Goal: Transaction & Acquisition: Purchase product/service

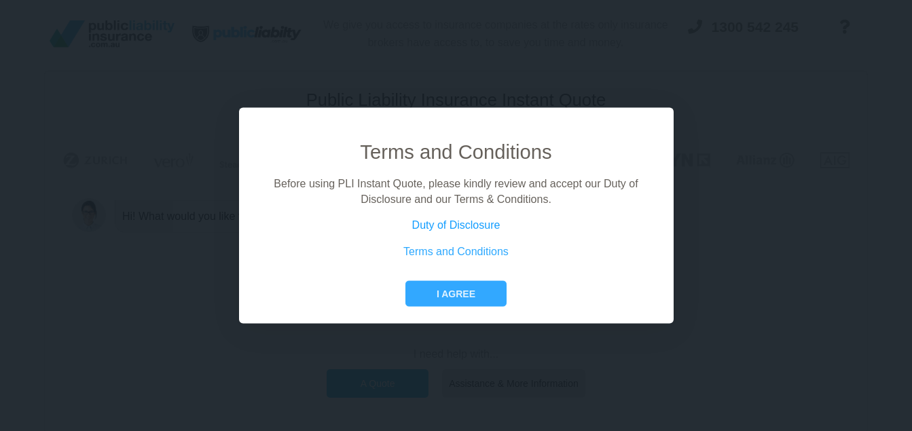
click at [464, 221] on link "Duty of Disclosure" at bounding box center [456, 225] width 88 height 12
click at [472, 297] on button "I agree" at bounding box center [455, 294] width 101 height 26
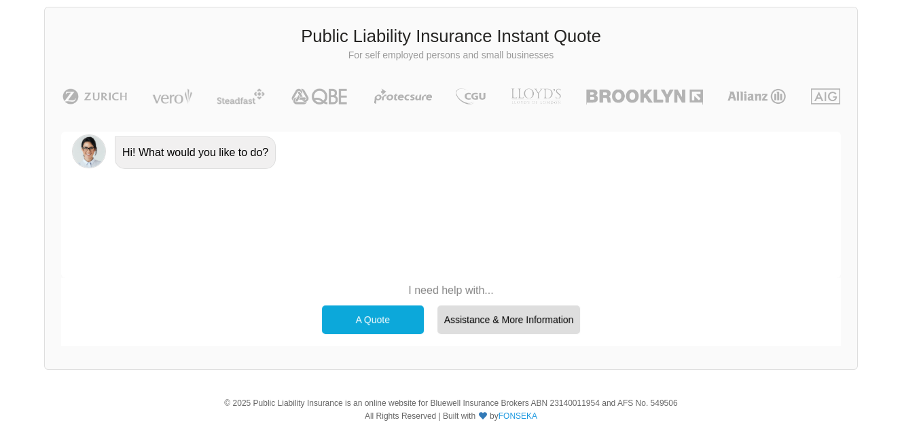
scroll to position [93, 0]
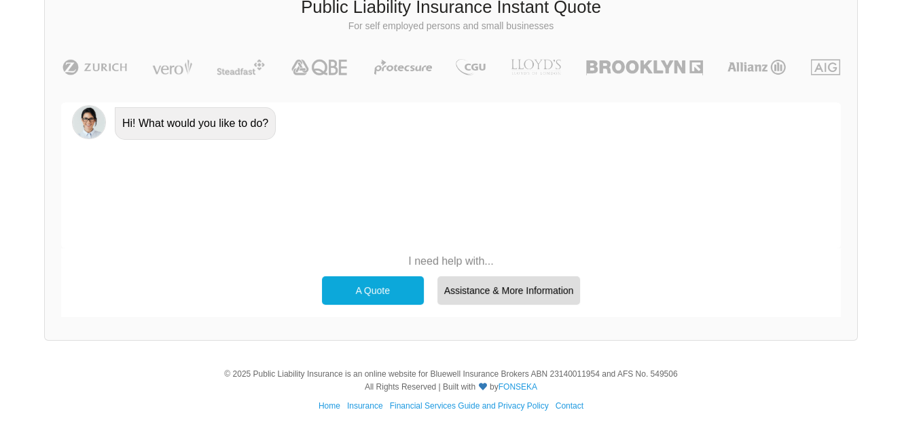
click at [371, 293] on div "A Quote" at bounding box center [373, 290] width 102 height 29
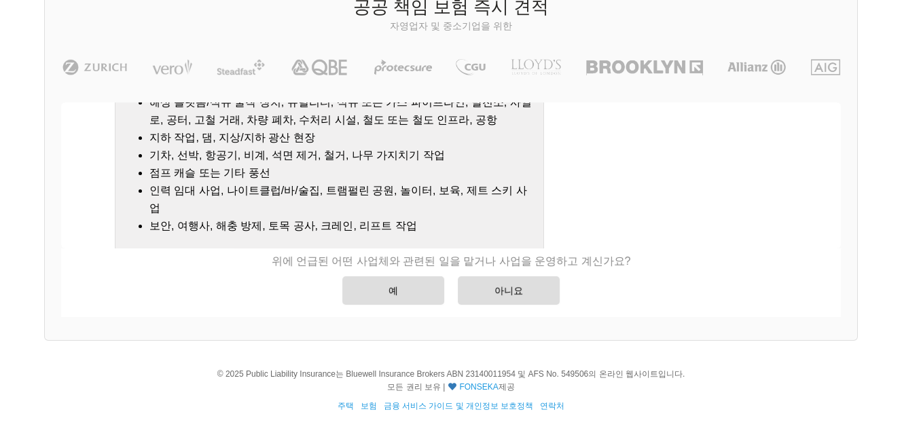
scroll to position [225, 0]
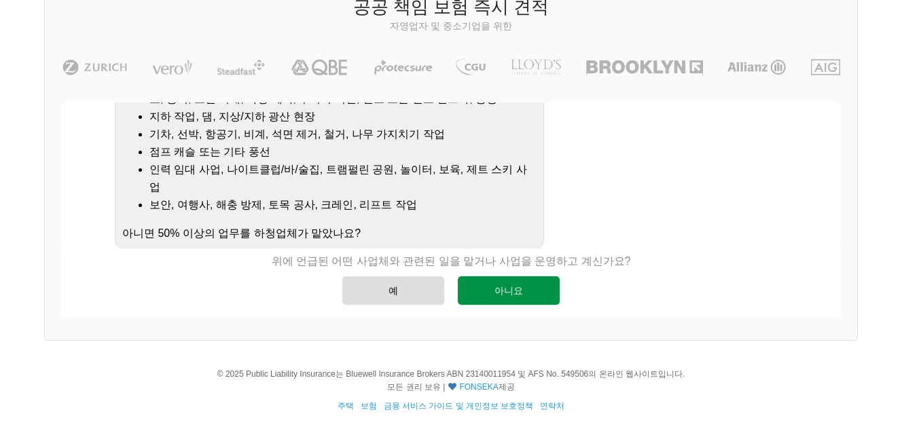
click at [522, 295] on div "아니요" at bounding box center [509, 290] width 102 height 29
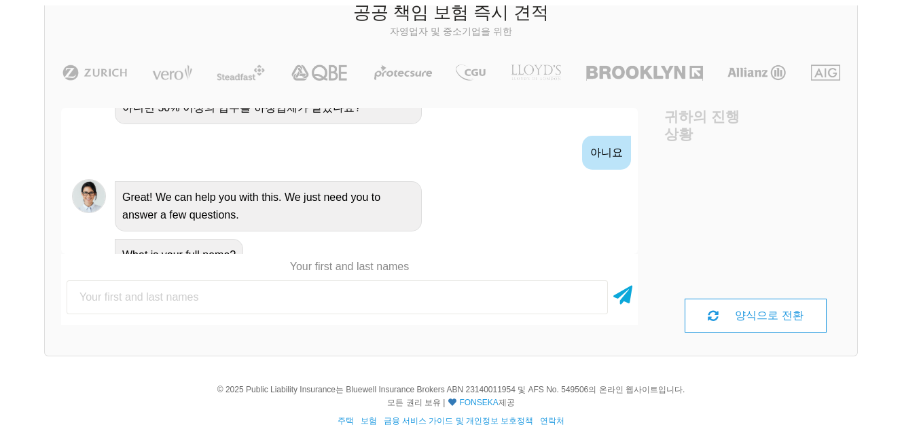
scroll to position [93, 0]
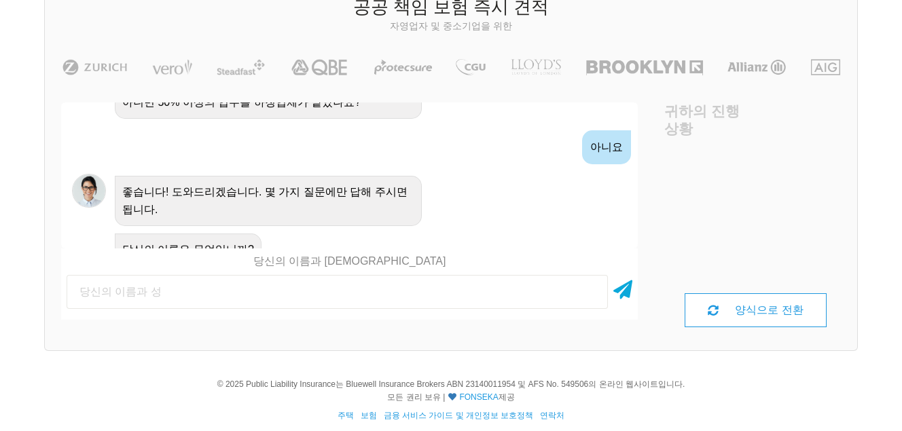
click at [238, 296] on input "text" at bounding box center [337, 292] width 541 height 34
type input "Bokhee Byun"
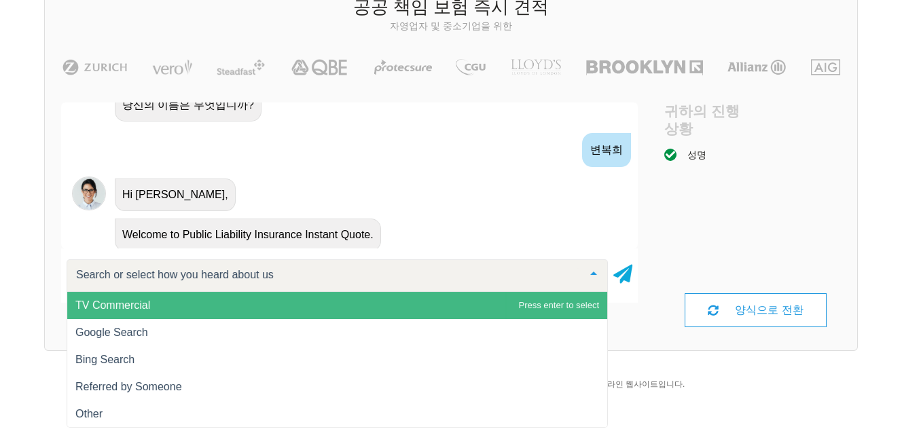
scroll to position [577, 0]
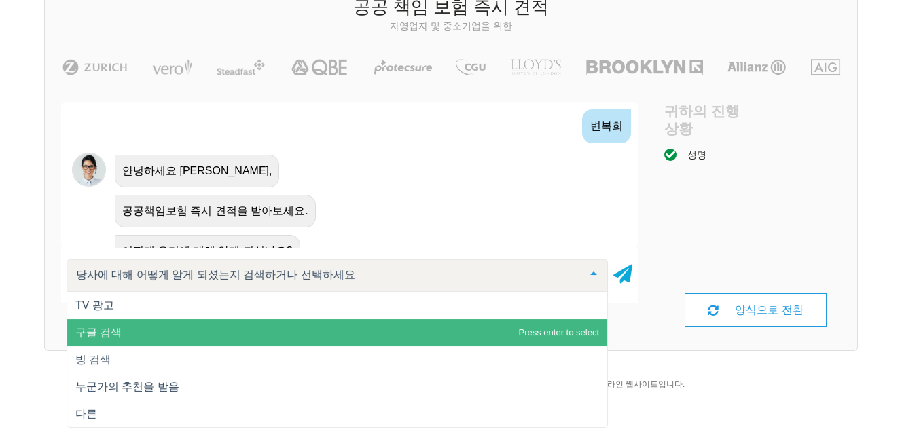
click at [121, 326] on span "구글 검색" at bounding box center [337, 332] width 540 height 27
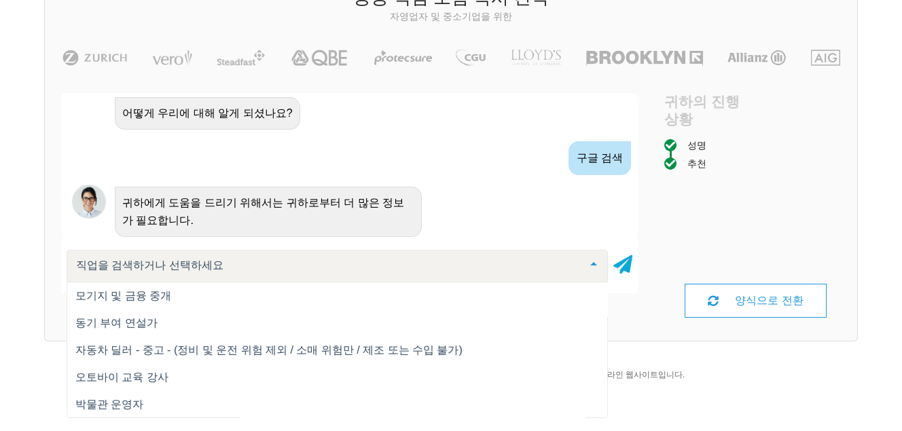
scroll to position [12970, 0]
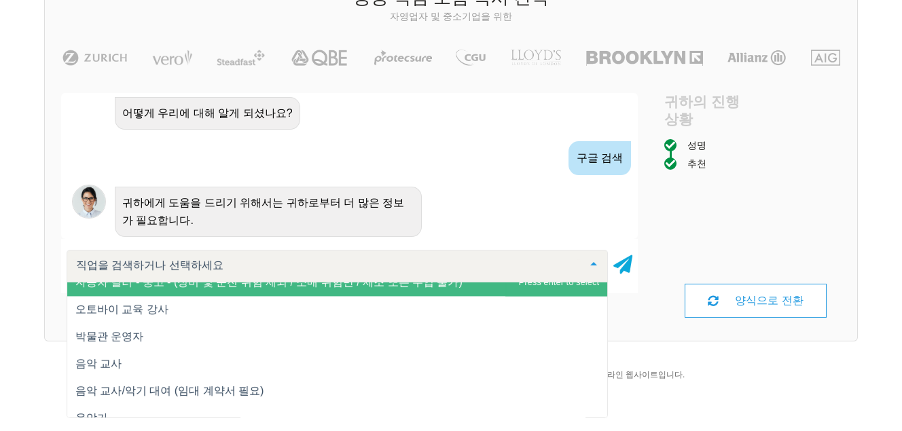
click at [140, 268] on input "text" at bounding box center [326, 266] width 507 height 14
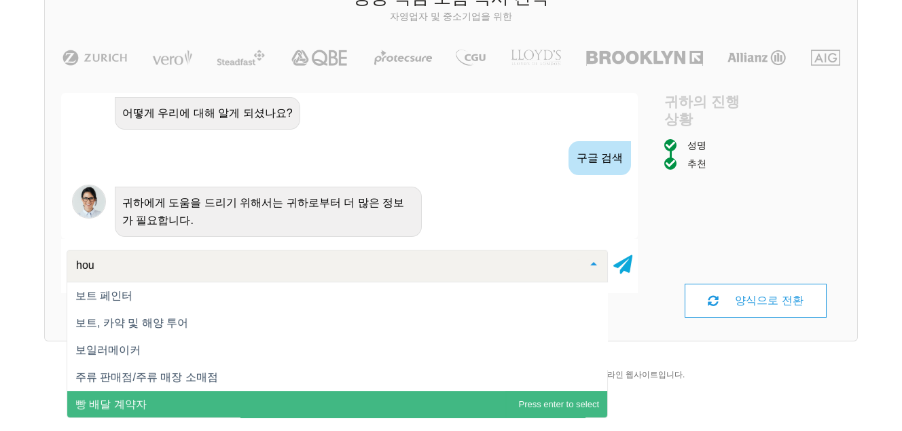
scroll to position [0, 0]
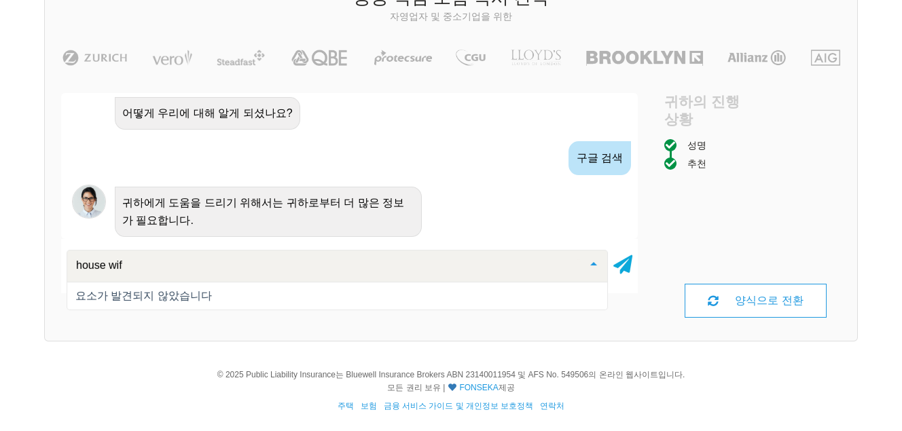
click at [130, 267] on input "house wif" at bounding box center [326, 266] width 507 height 14
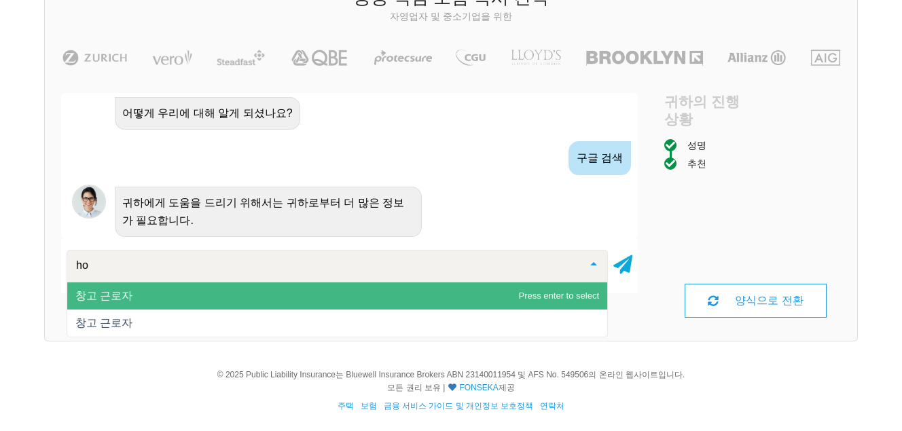
type input "h"
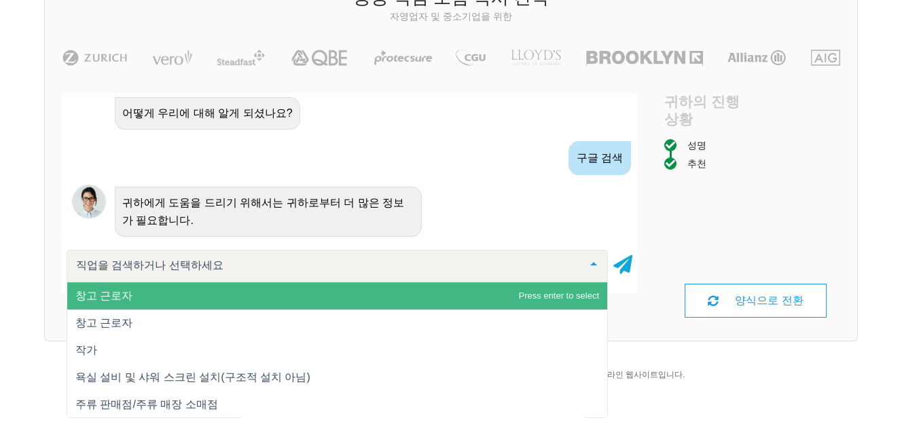
type input "s"
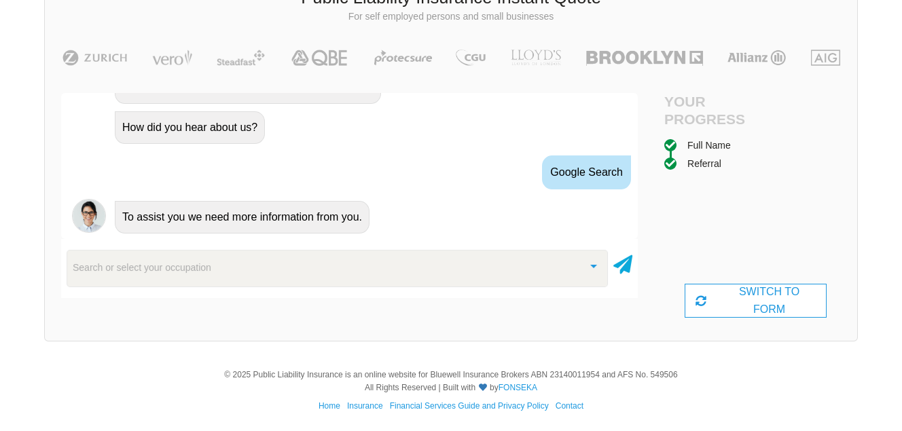
scroll to position [773, 0]
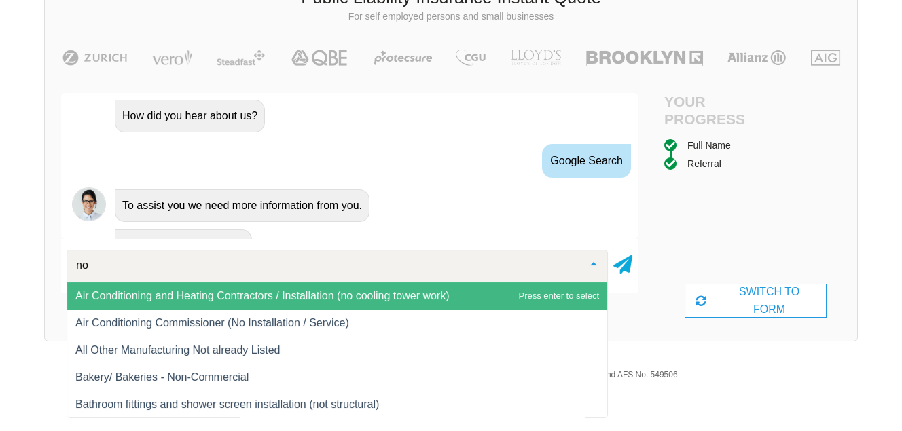
type input "n"
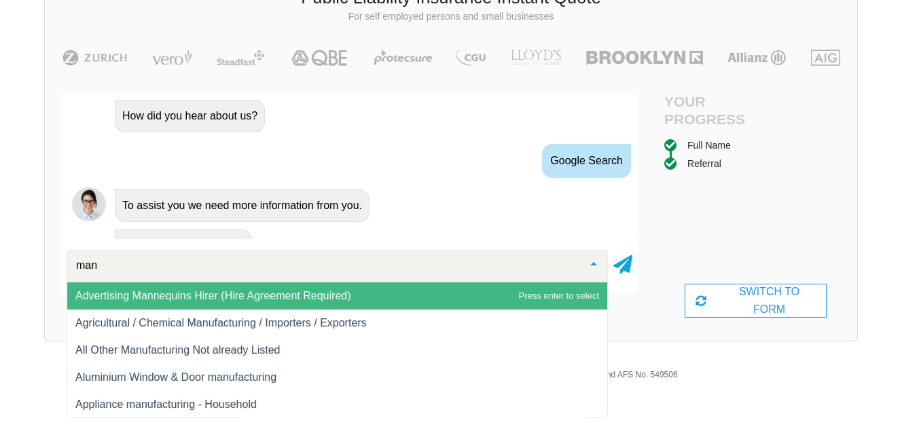
type input "mana"
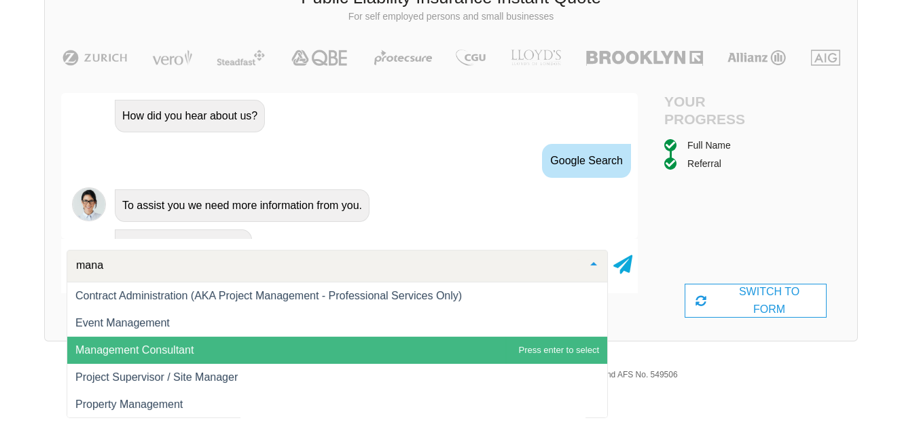
scroll to position [35, 0]
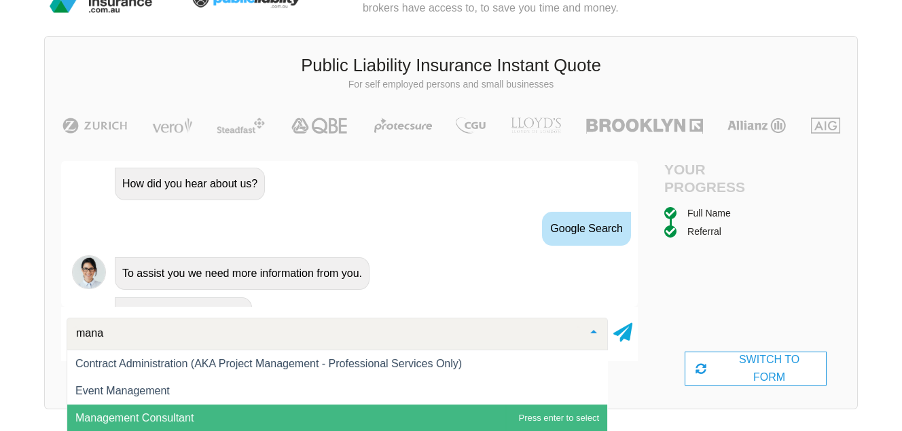
drag, startPoint x: 146, startPoint y: 331, endPoint x: 24, endPoint y: 331, distance: 121.6
click at [24, 331] on div "We give you access to insurance companies at the rates only insurance brokers h…" at bounding box center [451, 194] width 902 height 458
type input "manag"
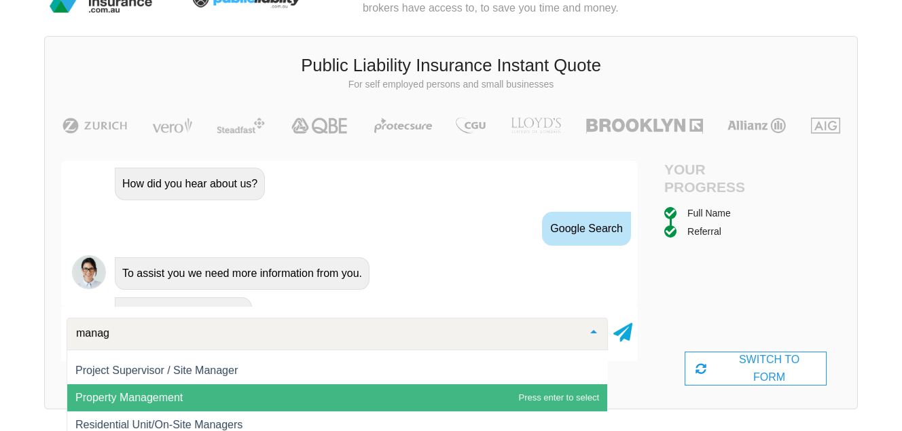
scroll to position [81, 0]
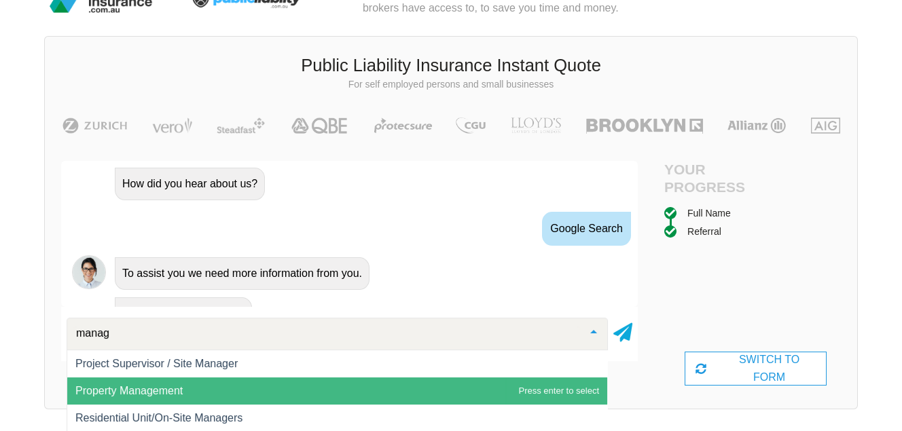
click at [207, 388] on span "Property Management" at bounding box center [337, 391] width 540 height 27
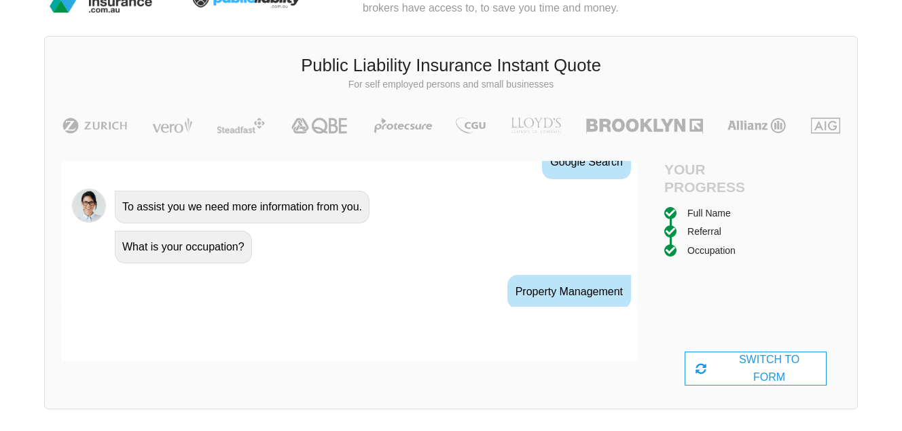
scroll to position [865, 0]
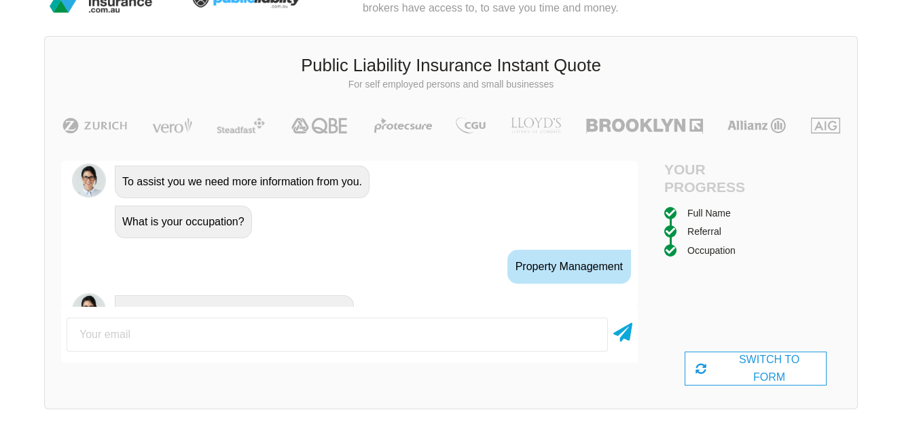
click at [155, 323] on input "email" at bounding box center [337, 335] width 541 height 34
type input "[EMAIL_ADDRESS][DOMAIN_NAME]"
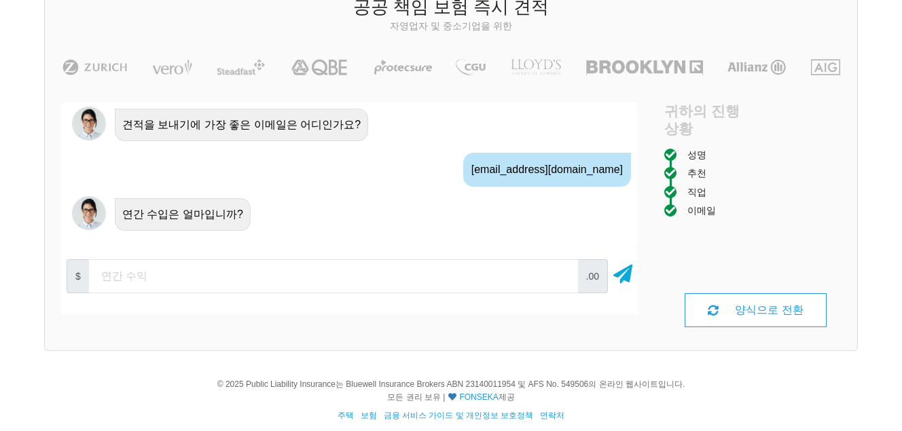
scroll to position [915, 0]
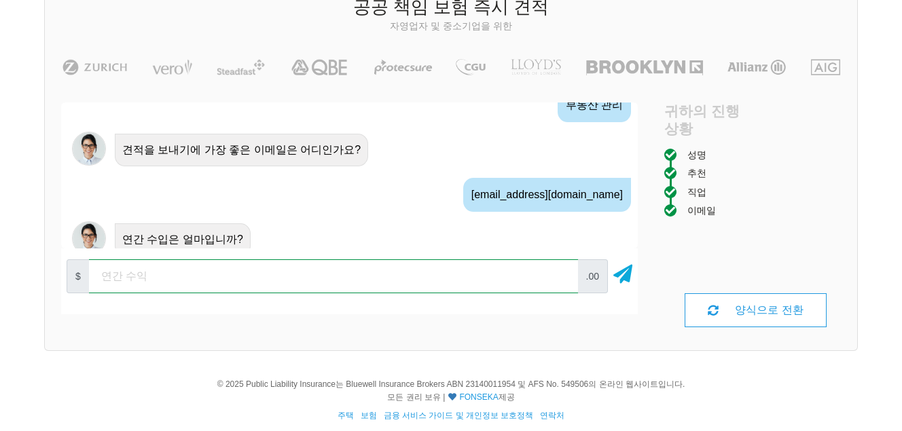
click at [216, 276] on input "number" at bounding box center [333, 276] width 489 height 34
type input "100000"
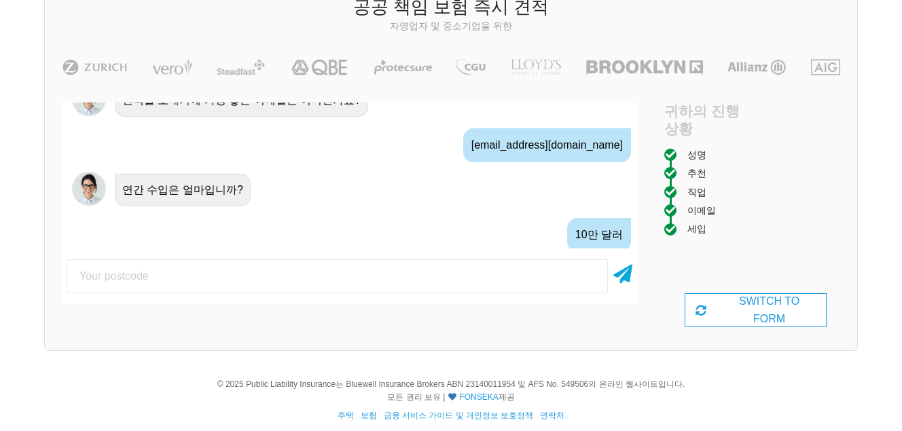
scroll to position [990, 0]
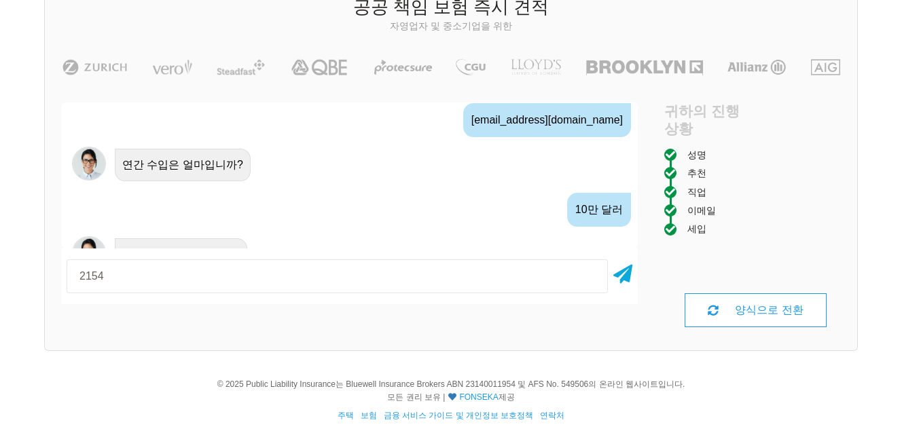
type input "2154"
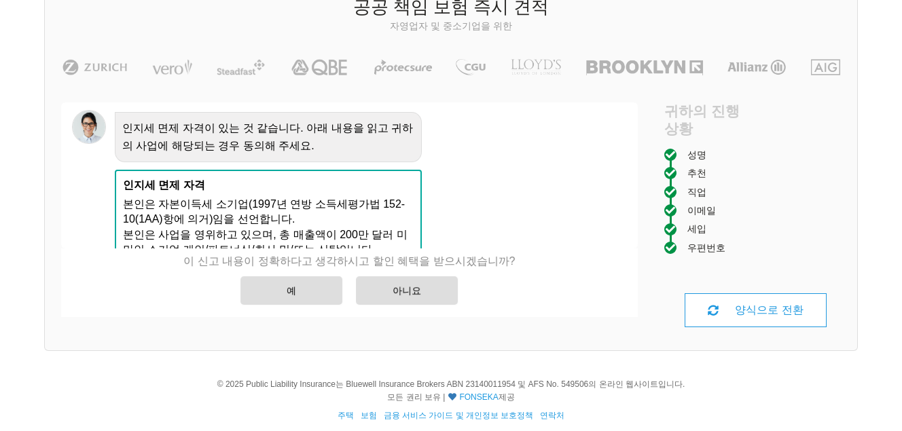
scroll to position [1214, 0]
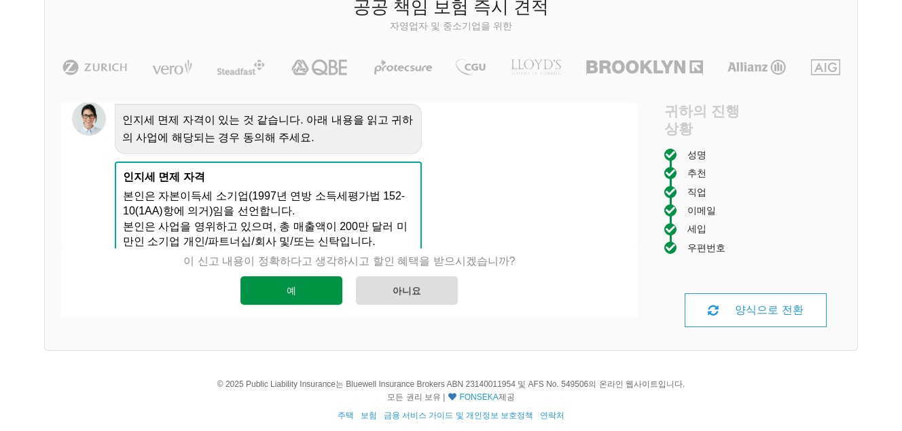
click at [290, 289] on font "예" at bounding box center [292, 290] width 10 height 11
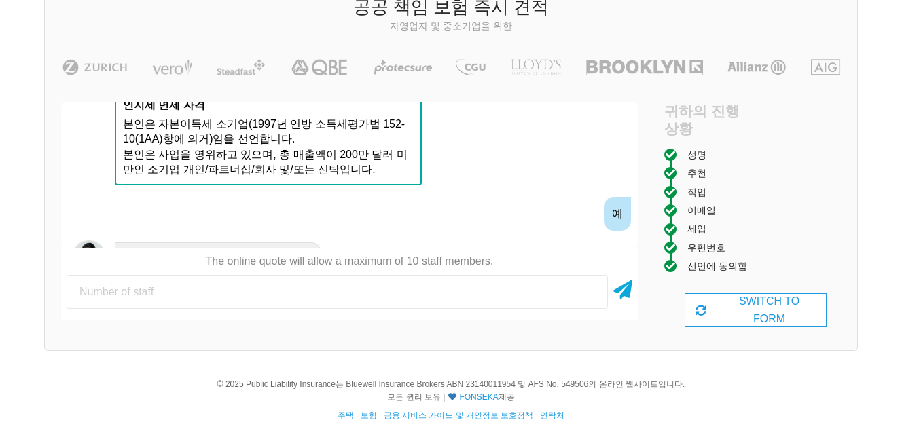
scroll to position [1288, 0]
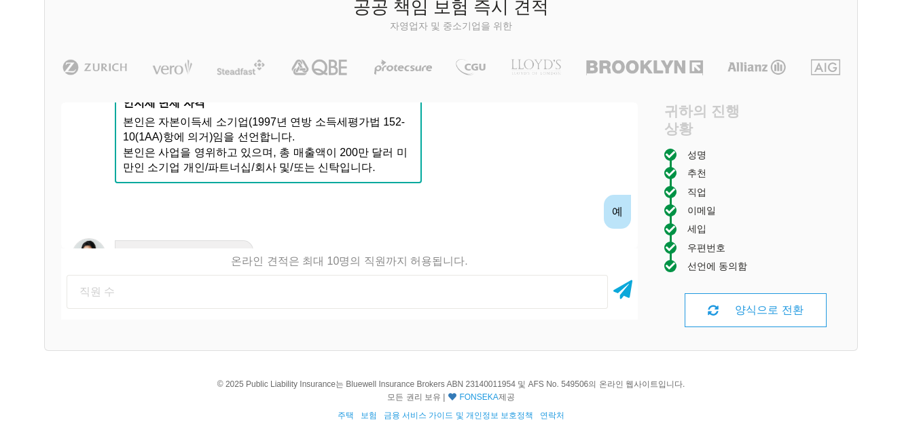
click at [252, 289] on input "number" at bounding box center [337, 292] width 541 height 34
type input "1"
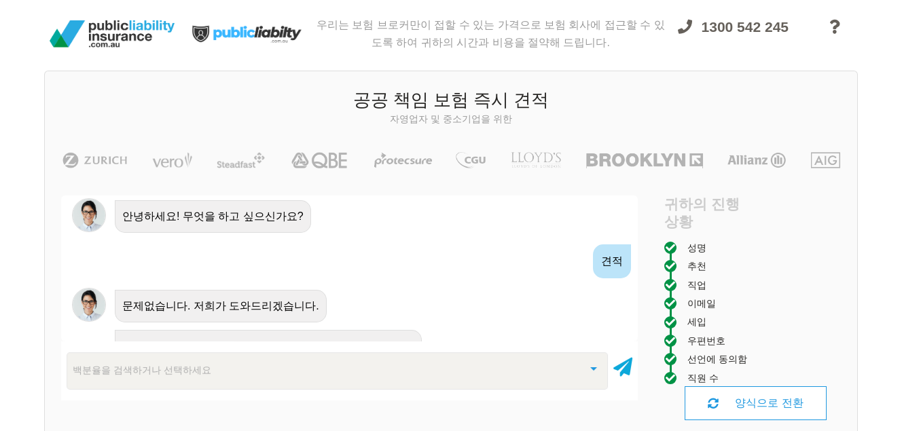
scroll to position [103, 0]
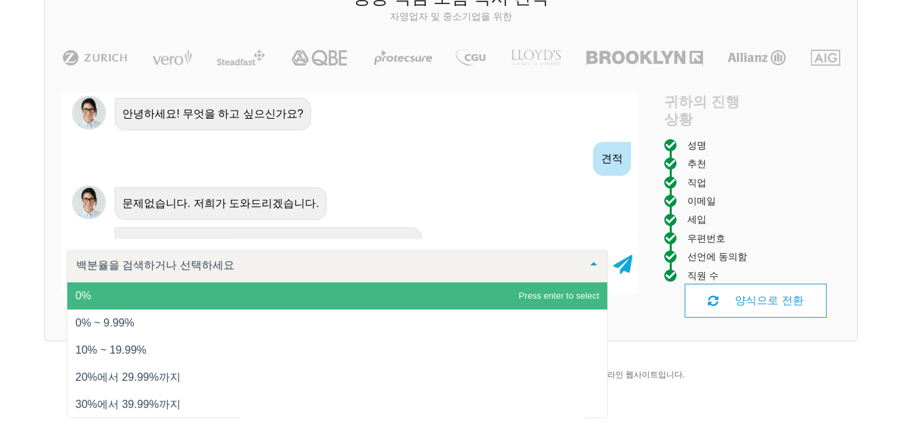
click at [293, 270] on div at bounding box center [337, 266] width 541 height 33
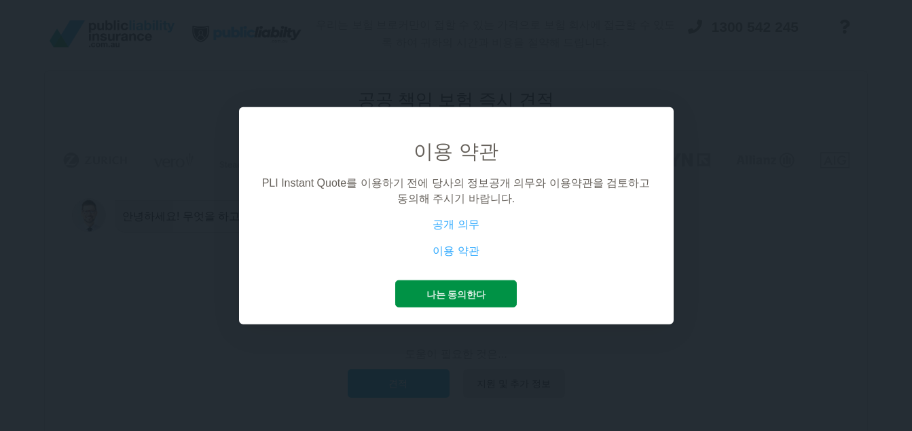
click at [467, 286] on button "나는 동의한다" at bounding box center [456, 293] width 122 height 27
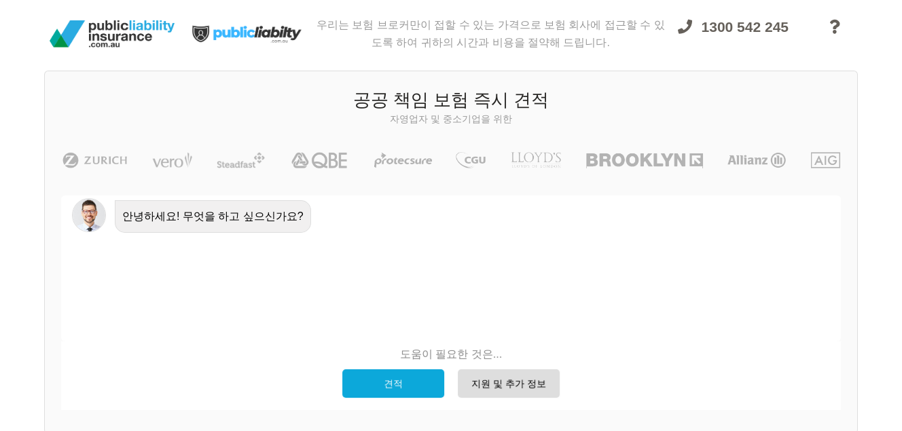
scroll to position [68, 0]
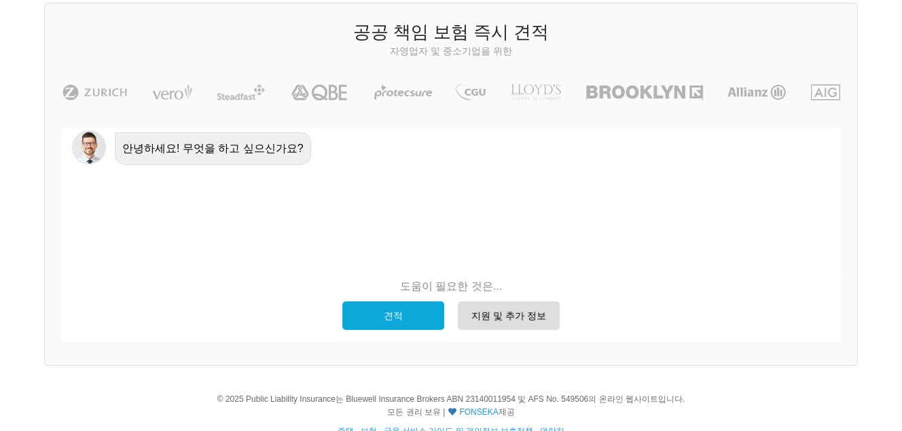
click at [387, 310] on font "견적" at bounding box center [393, 315] width 19 height 11
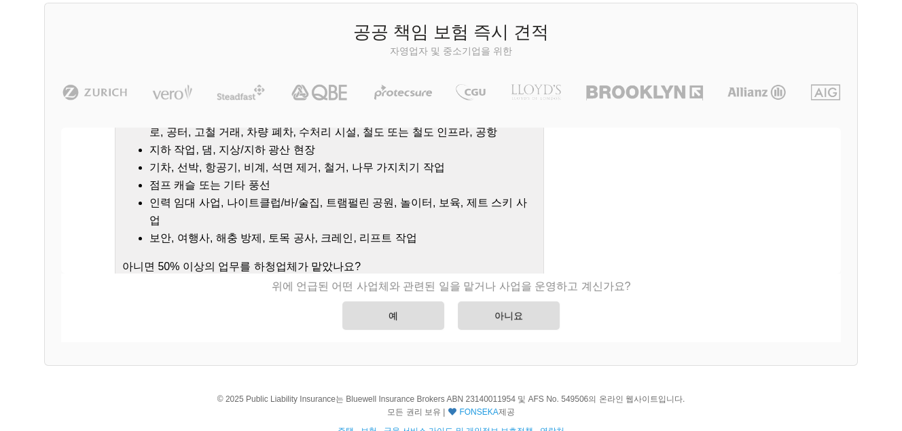
scroll to position [225, 0]
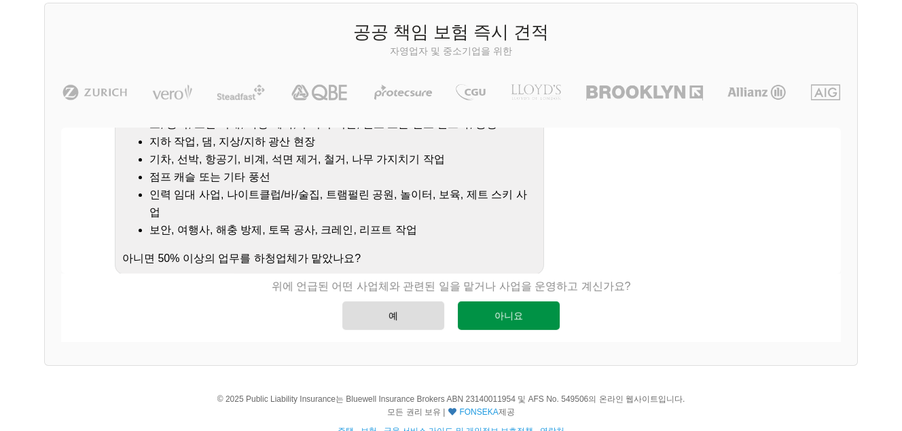
click at [547, 317] on div "아니요" at bounding box center [509, 316] width 102 height 29
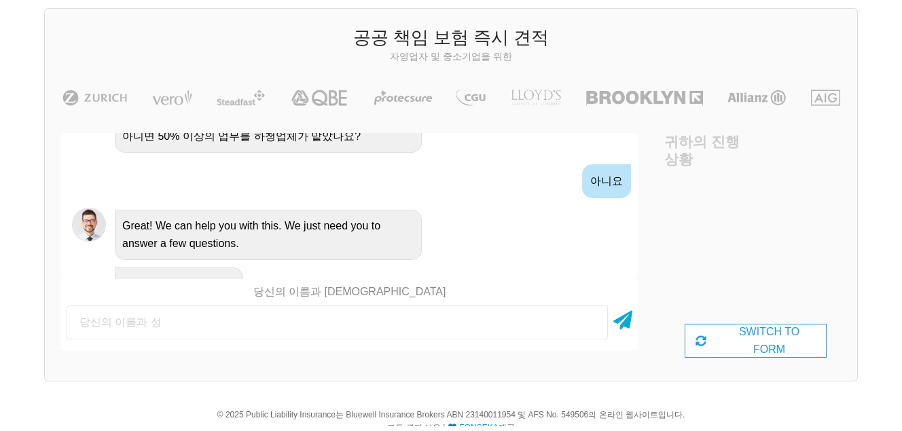
scroll to position [68, 0]
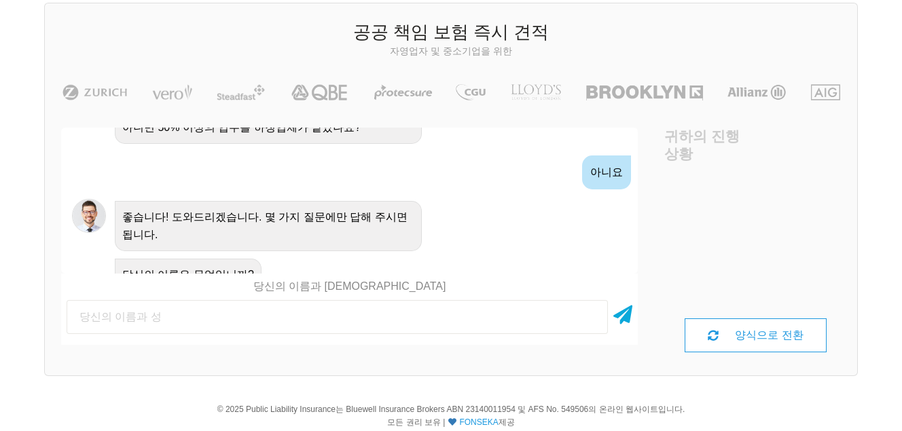
click at [198, 306] on input "text" at bounding box center [337, 317] width 541 height 34
type input "Bokhee Byun"
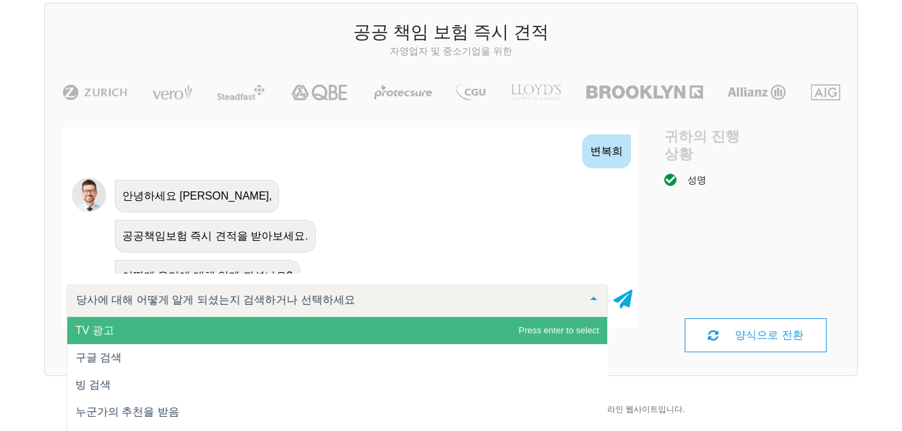
scroll to position [592, 0]
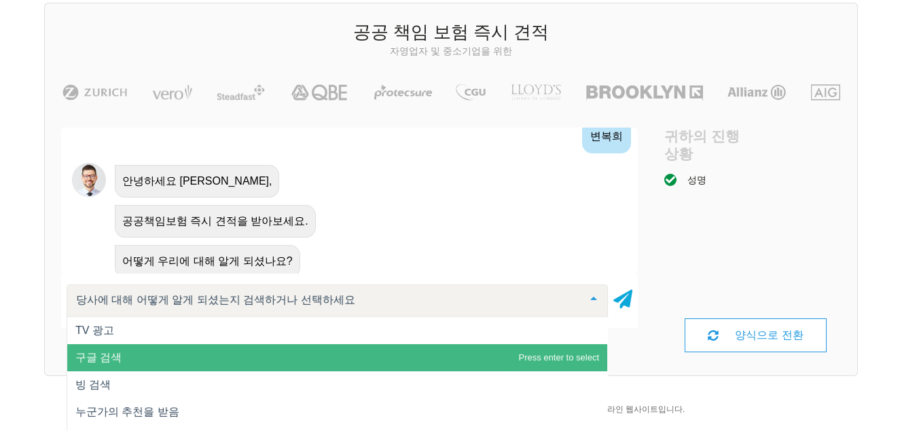
drag, startPoint x: 119, startPoint y: 359, endPoint x: 166, endPoint y: 352, distance: 48.0
click at [118, 359] on span "구글 검색" at bounding box center [337, 357] width 540 height 27
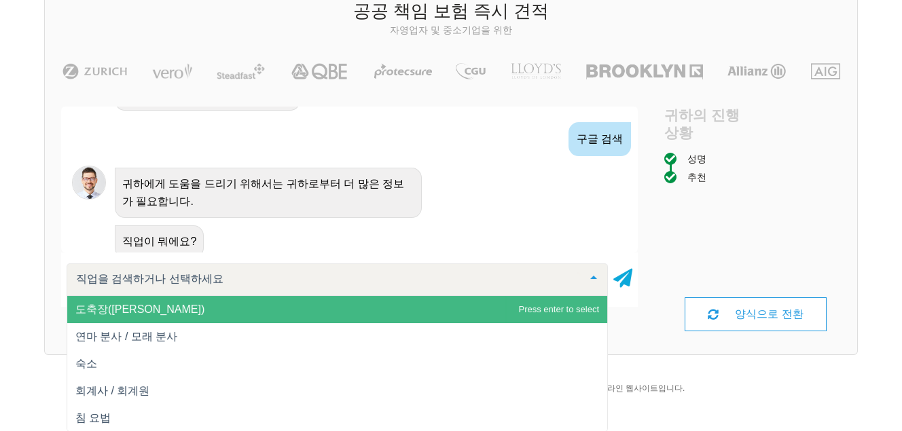
scroll to position [103, 0]
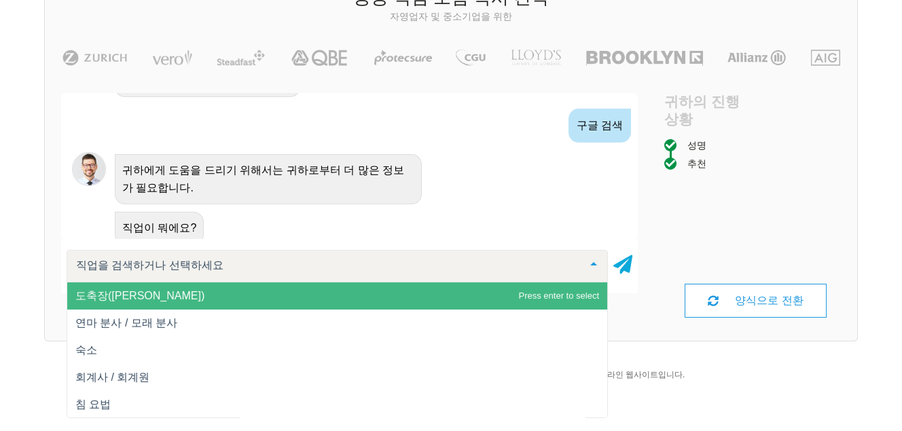
click at [217, 266] on input "text" at bounding box center [326, 266] width 507 height 14
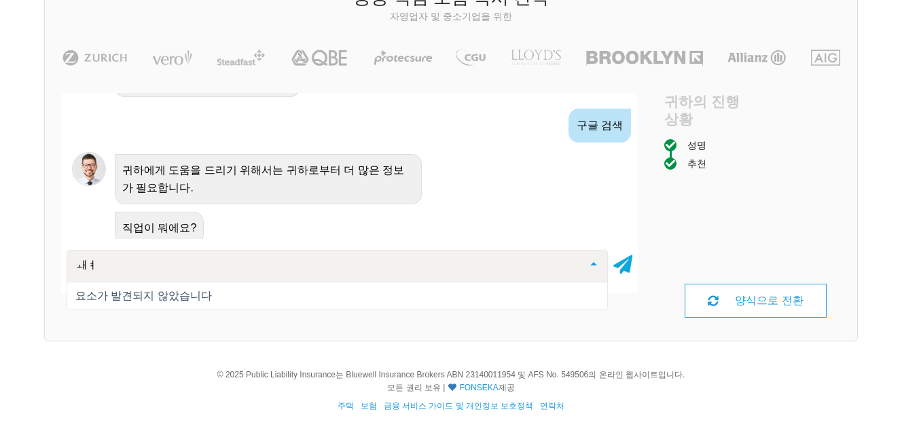
type input "ㅙ"
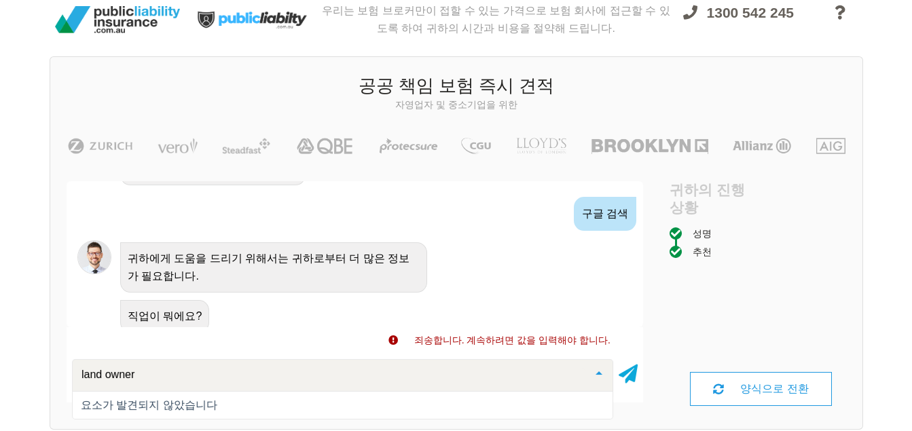
scroll to position [0, 0]
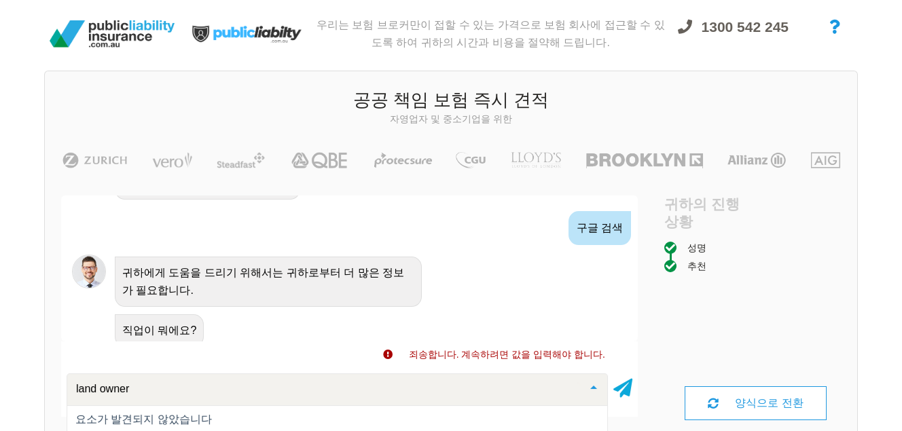
click at [833, 24] on icon at bounding box center [834, 27] width 11 height 14
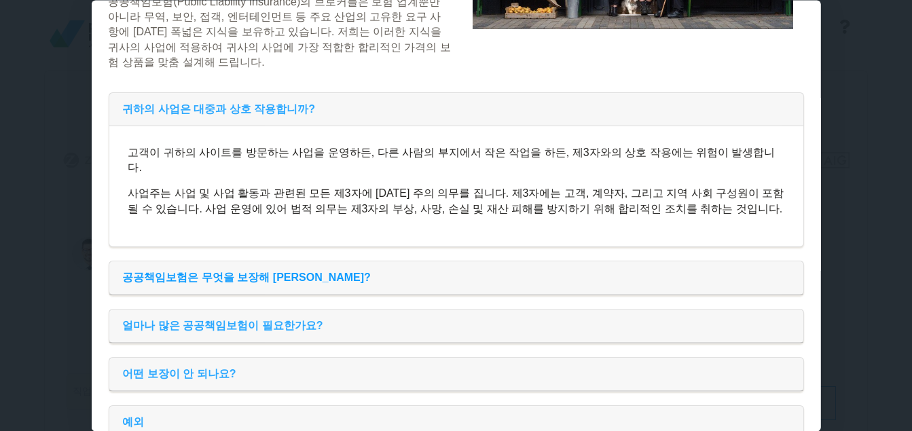
scroll to position [431, 0]
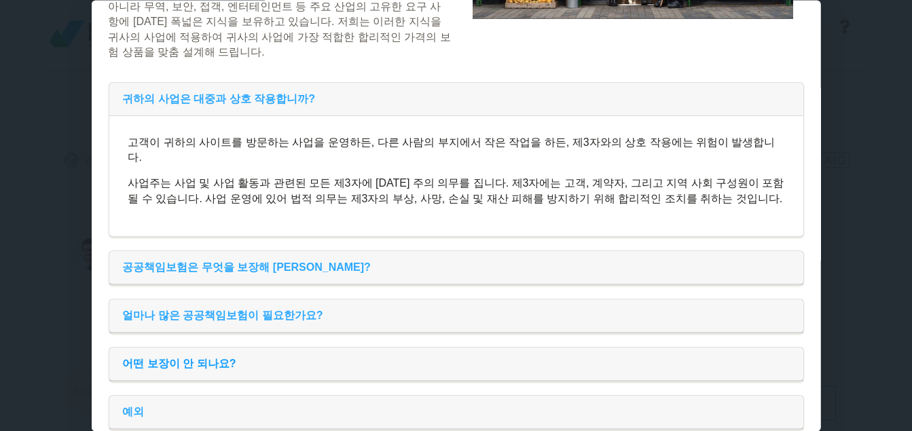
click at [189, 358] on font "어떤 보장이 안 되나요?" at bounding box center [178, 364] width 113 height 12
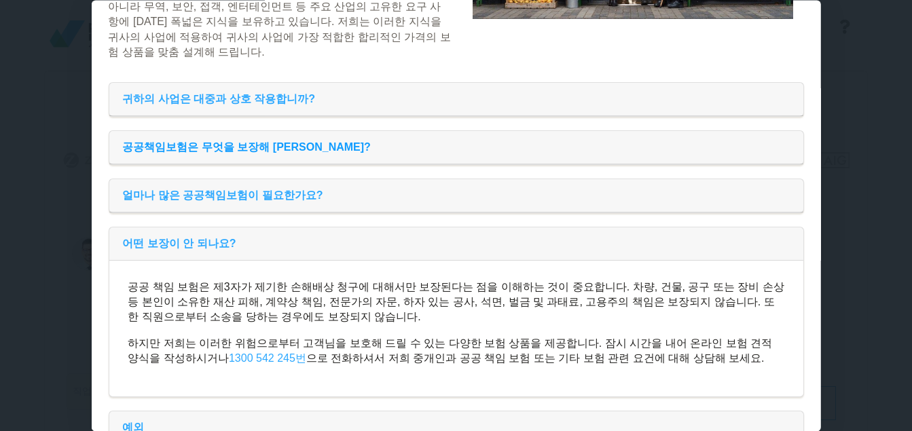
click at [329, 130] on div "공공책임보험은 무엇을 보장해 [PERSON_NAME]?" at bounding box center [456, 146] width 694 height 33
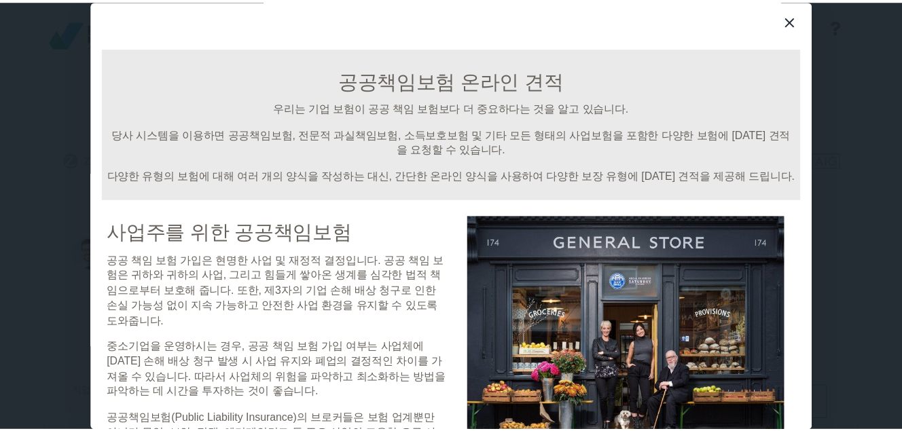
scroll to position [0, 0]
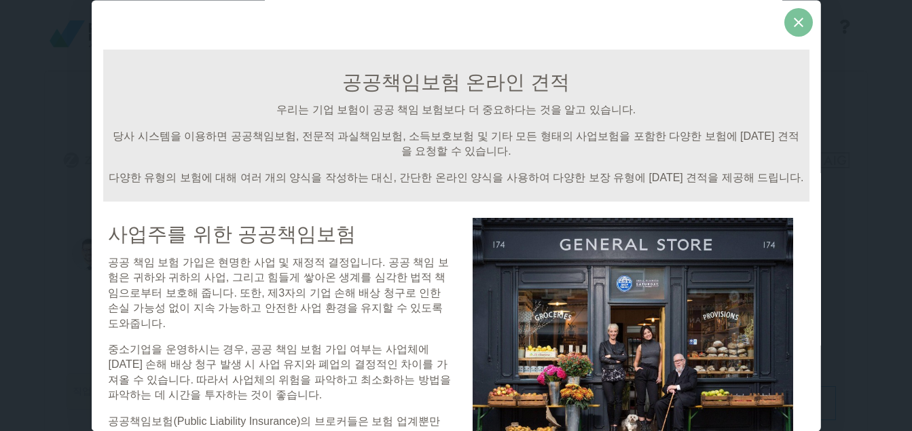
click at [794, 24] on icon at bounding box center [799, 23] width 10 height 10
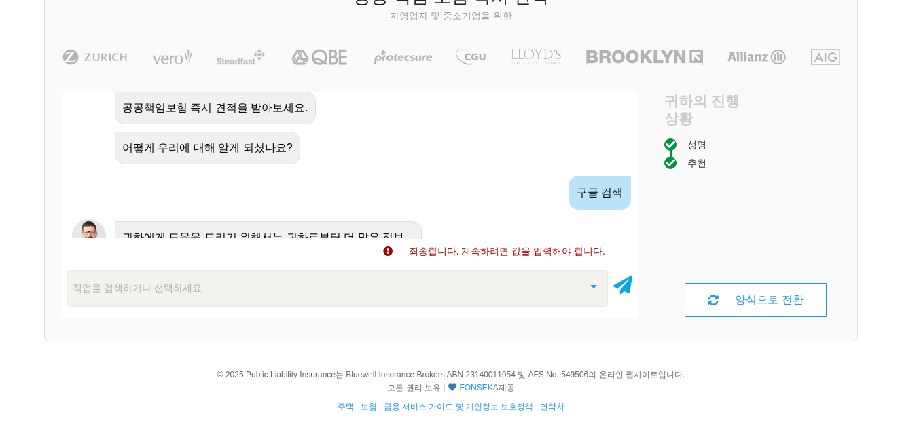
scroll to position [738, 0]
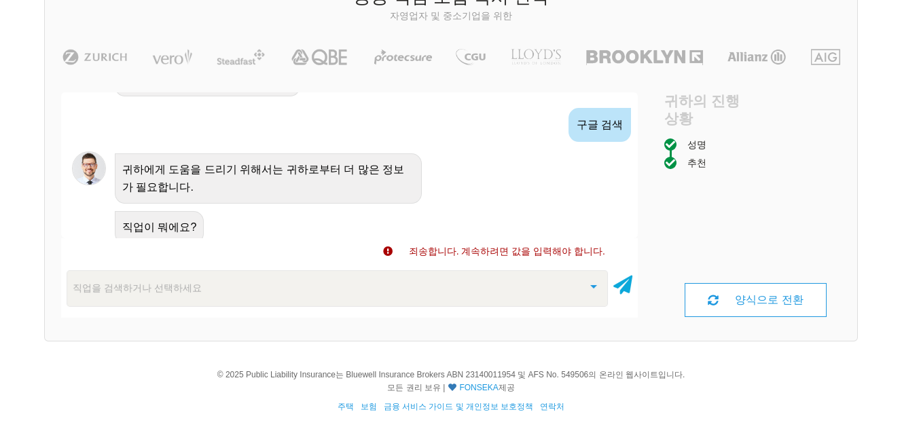
click at [217, 282] on div "직업을 검색하거나 선택하세요" at bounding box center [337, 288] width 541 height 37
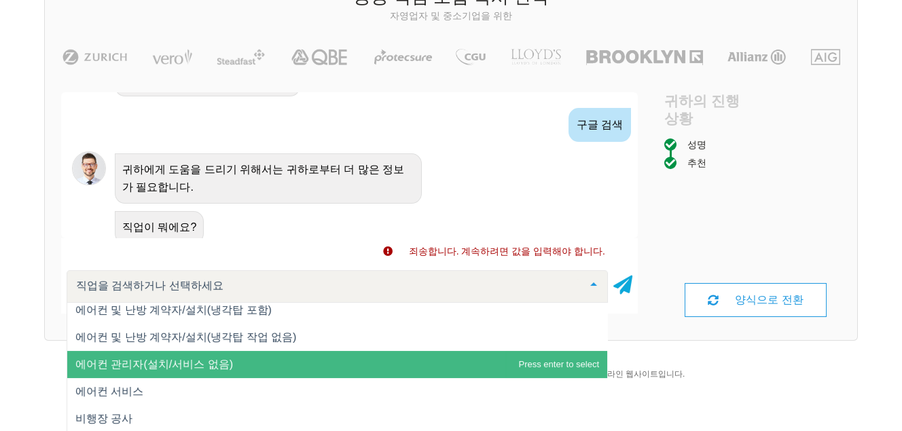
scroll to position [340, 0]
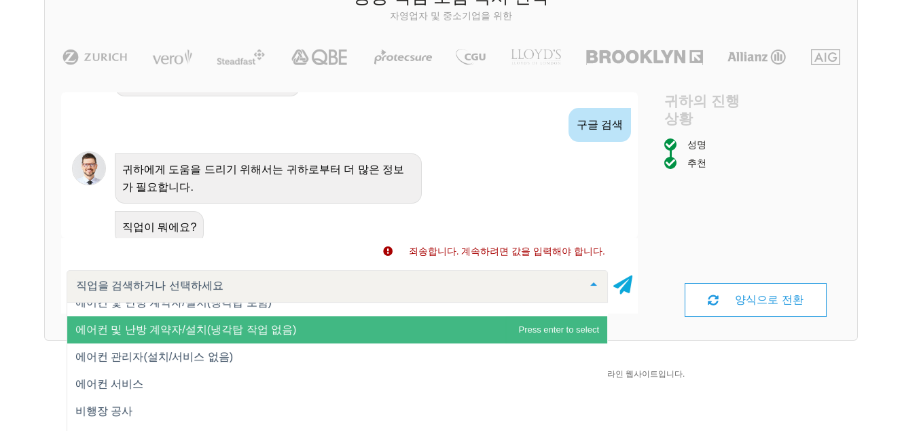
click at [213, 287] on input "text" at bounding box center [326, 286] width 507 height 14
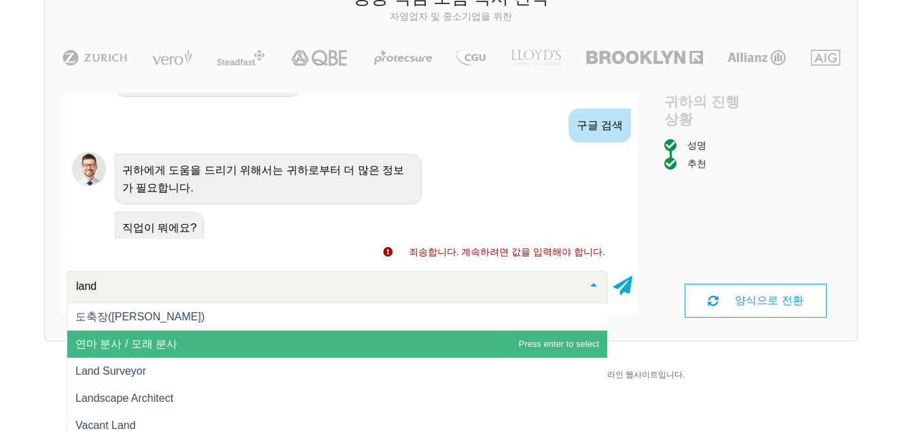
scroll to position [103, 0]
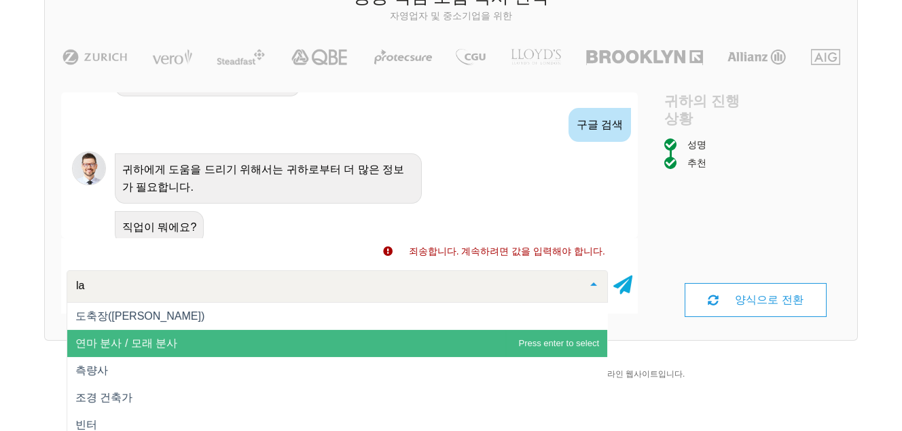
type input "l"
type input "land"
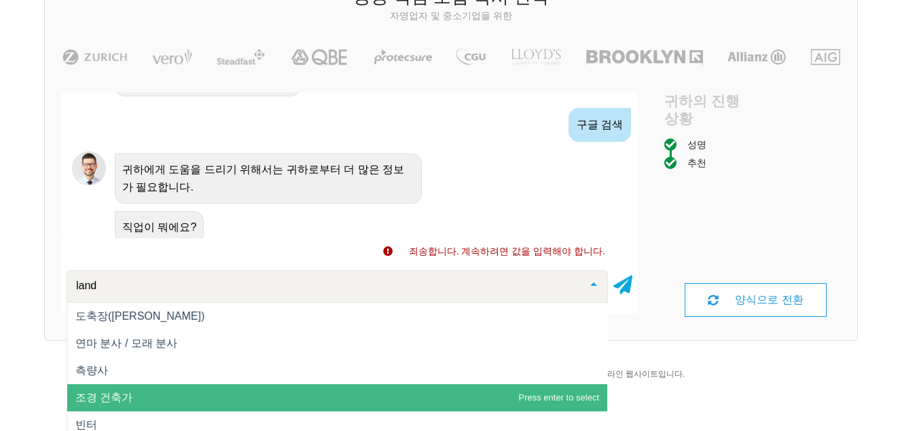
click at [159, 391] on span "조경 건축가" at bounding box center [337, 397] width 540 height 27
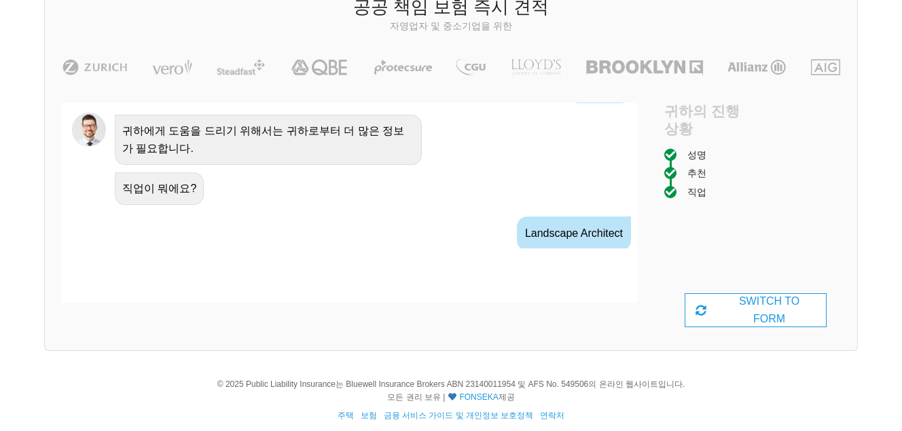
scroll to position [812, 0]
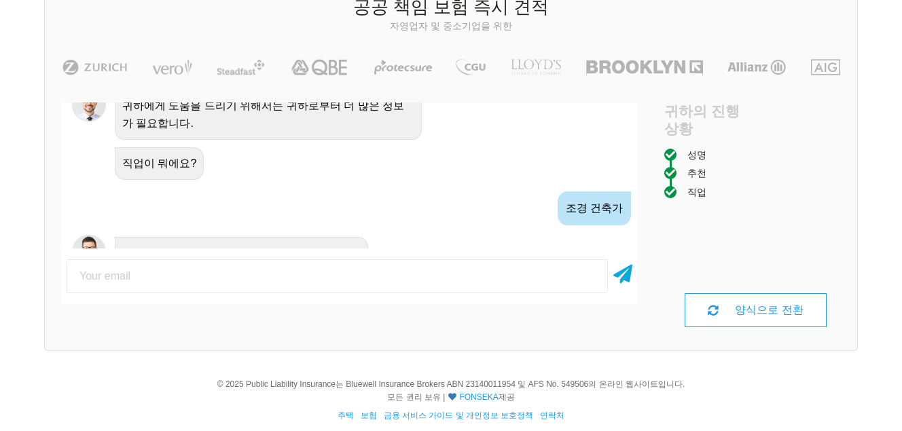
click at [230, 276] on input "email" at bounding box center [337, 276] width 541 height 34
type input "[EMAIL_ADDRESS][DOMAIN_NAME]"
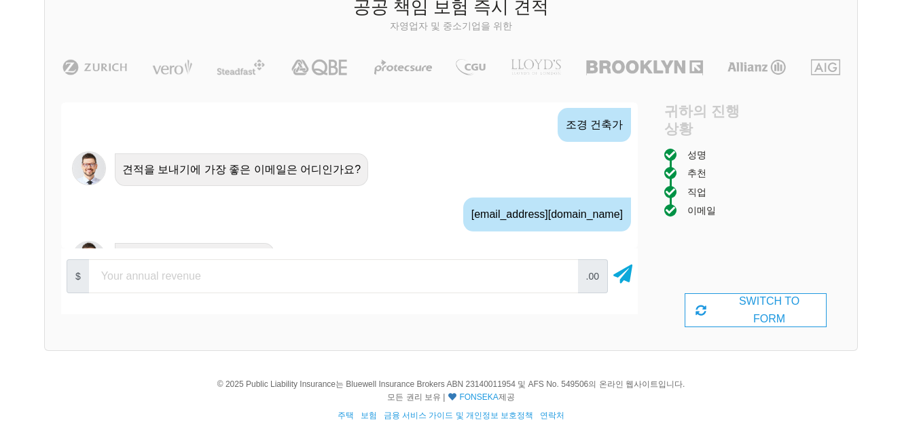
scroll to position [901, 0]
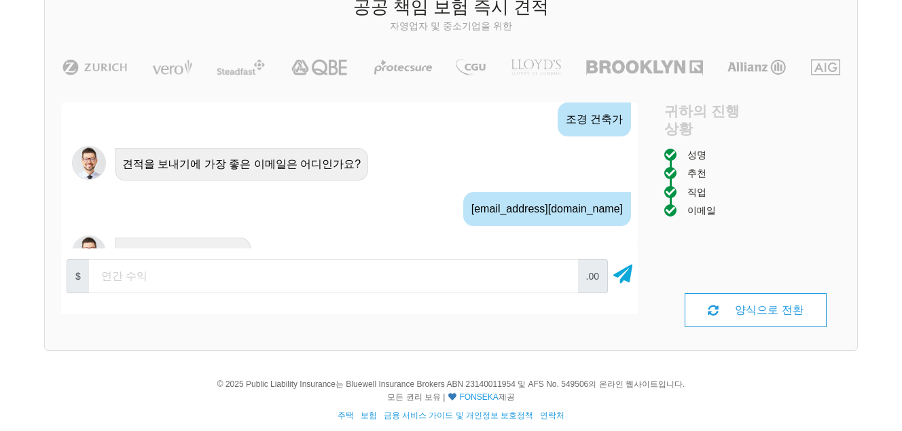
click at [302, 281] on input "number" at bounding box center [333, 276] width 489 height 34
type input "100000"
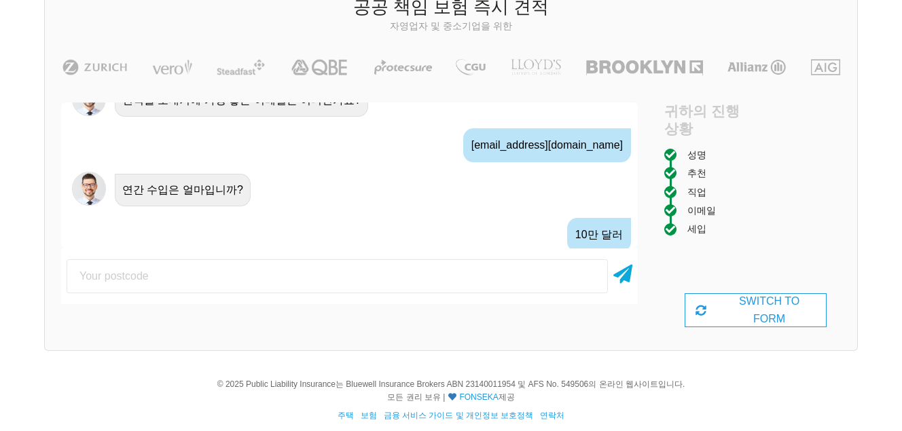
scroll to position [990, 0]
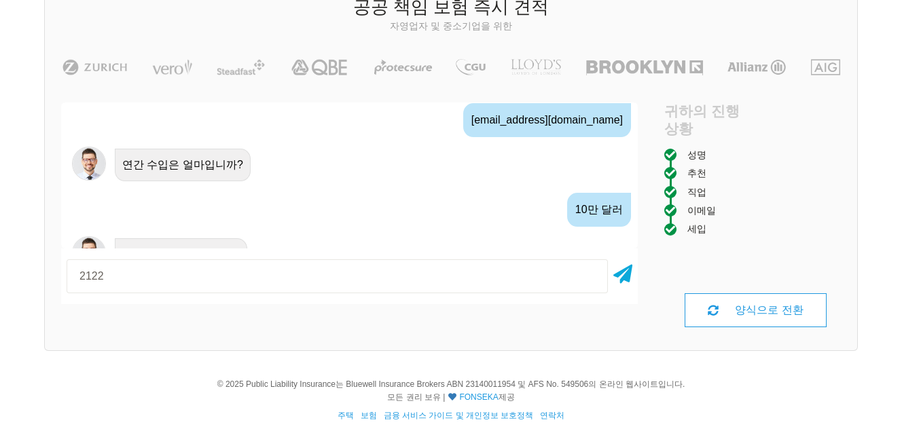
type input "2122"
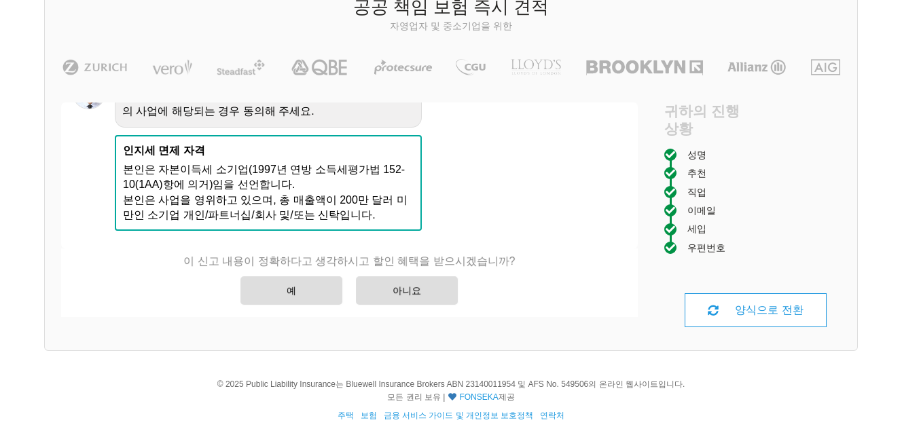
scroll to position [1214, 0]
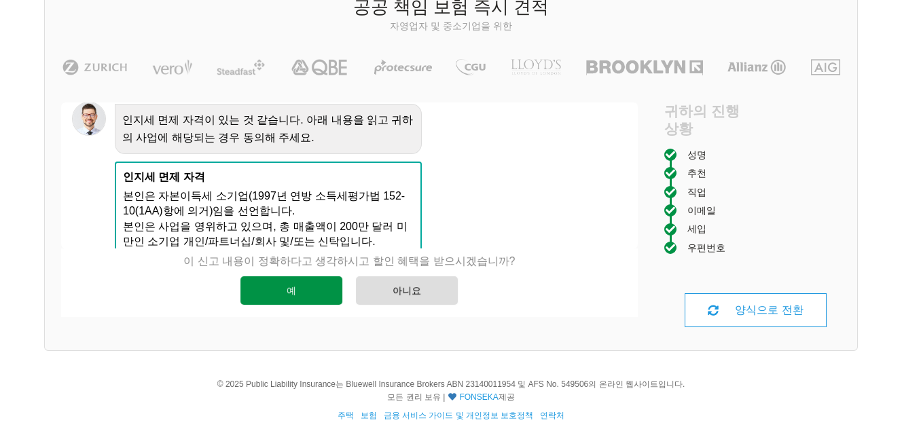
click at [296, 284] on div "예" at bounding box center [291, 290] width 102 height 29
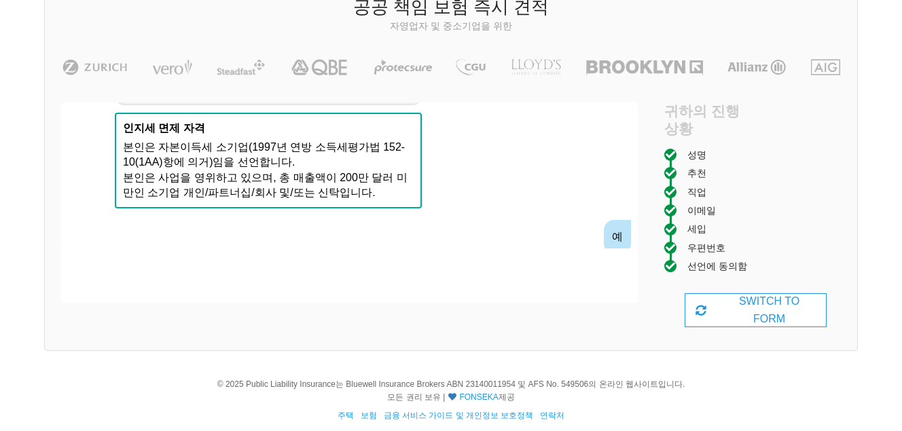
scroll to position [1288, 0]
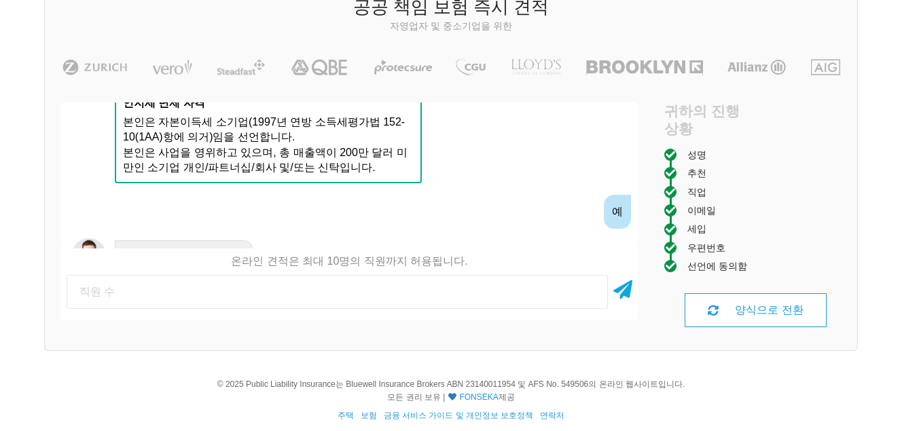
click at [244, 293] on input "number" at bounding box center [337, 292] width 541 height 34
type input "2"
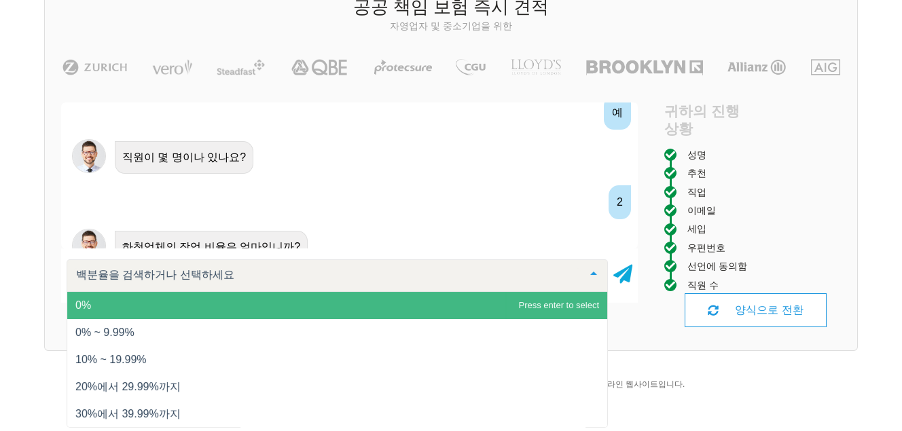
scroll to position [1392, 0]
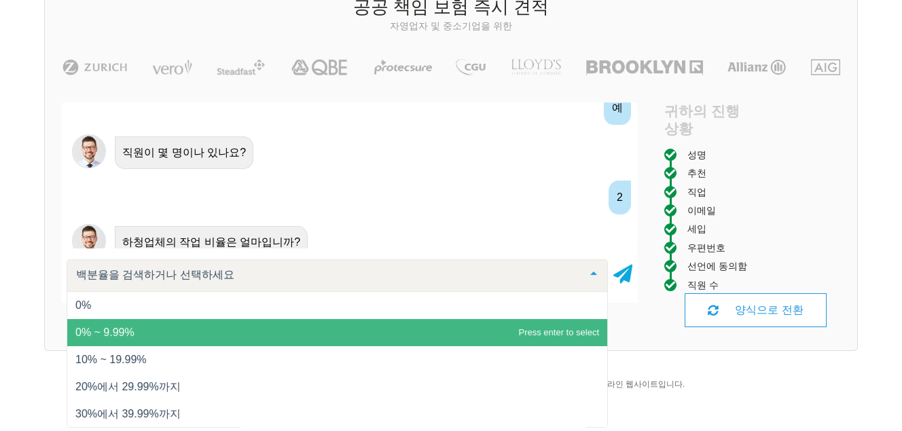
click at [219, 337] on span "0% ~ 9.99%" at bounding box center [337, 332] width 540 height 27
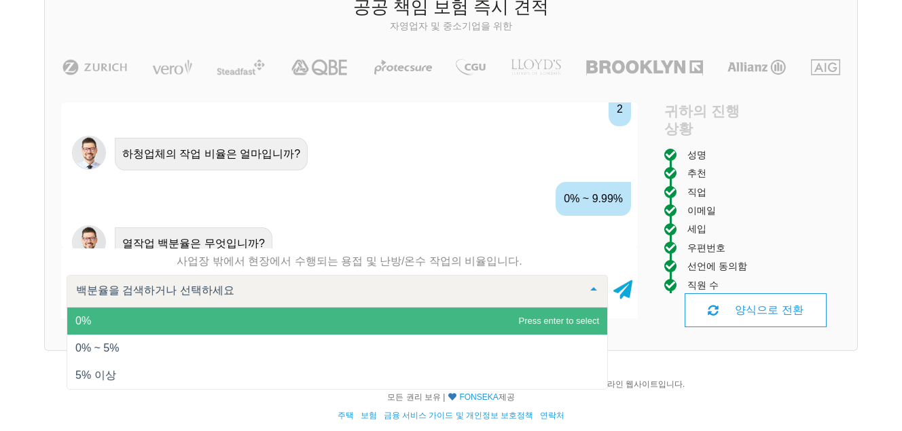
scroll to position [103, 0]
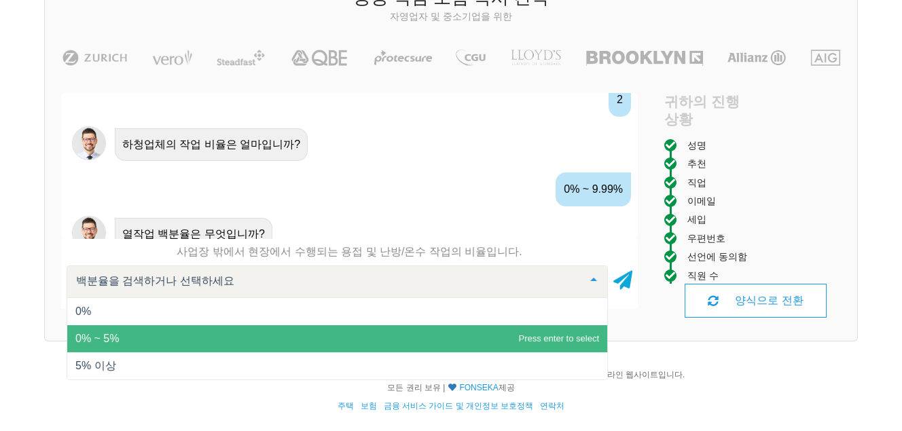
click at [177, 333] on span "0% ~ 5%" at bounding box center [337, 338] width 540 height 27
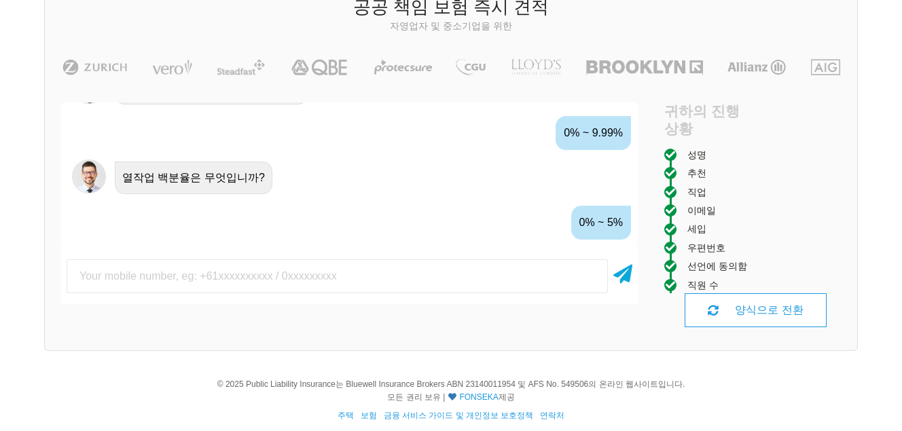
scroll to position [1555, 0]
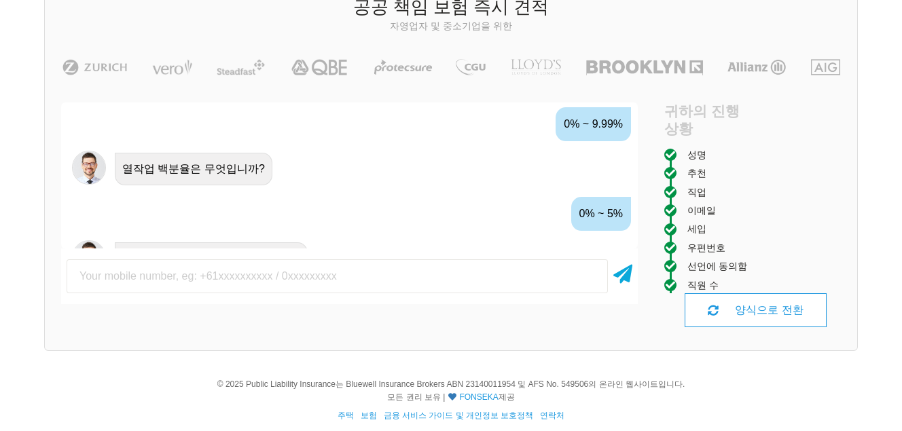
click at [250, 282] on input "text" at bounding box center [337, 276] width 541 height 34
type input "0433319505"
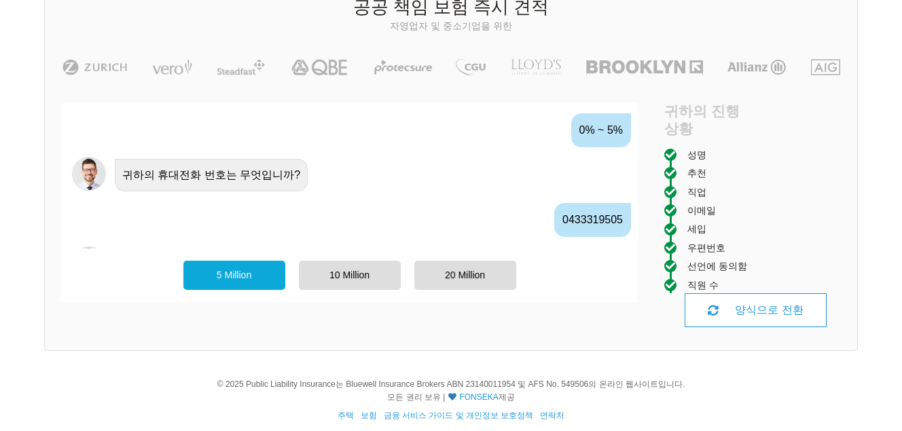
scroll to position [1644, 0]
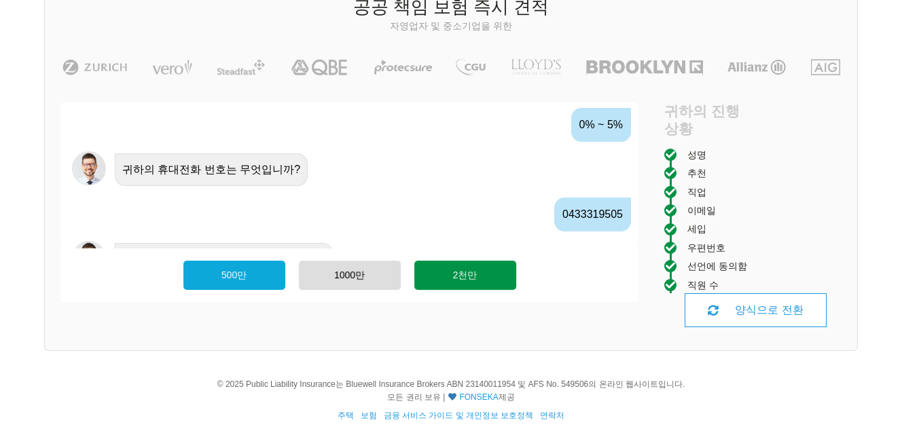
click at [462, 276] on font "2천만" at bounding box center [465, 275] width 24 height 11
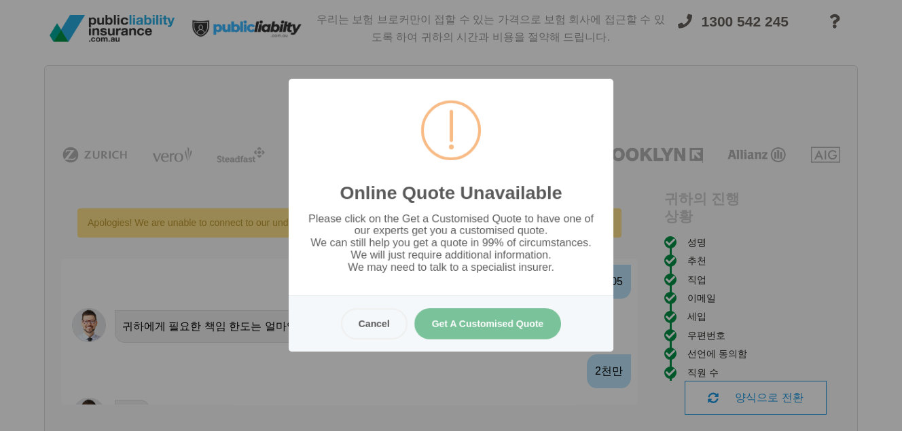
scroll to position [0, 0]
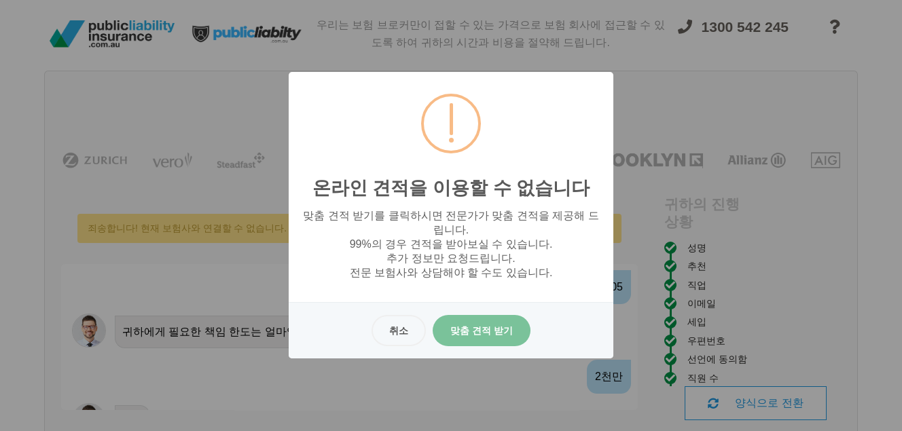
click at [470, 331] on font "맞춤 견적 받기" at bounding box center [481, 330] width 62 height 11
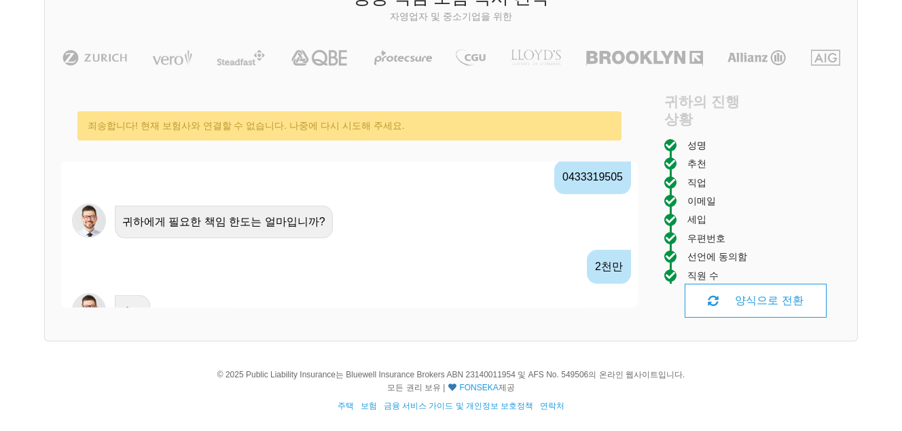
scroll to position [1747, 0]
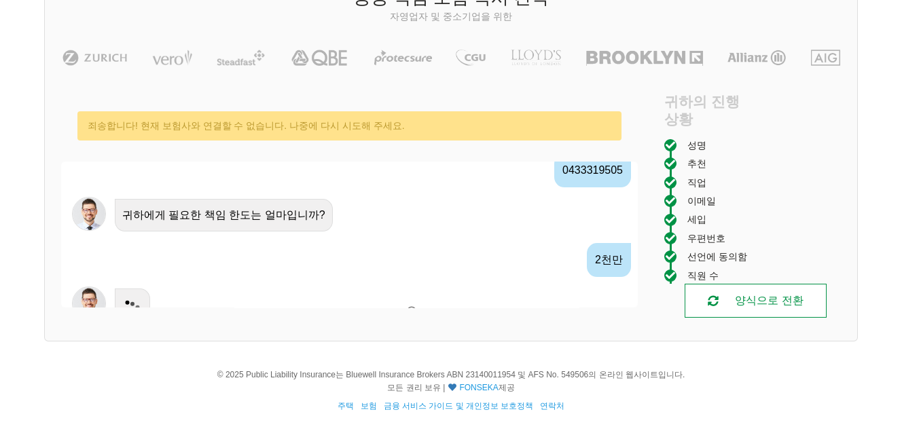
click at [792, 293] on font "양식으로 전환" at bounding box center [769, 301] width 68 height 18
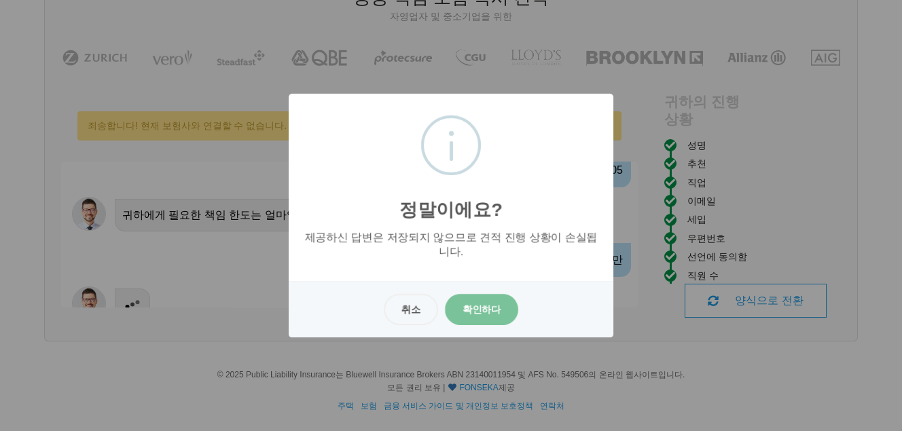
click at [494, 308] on font "확인하다" at bounding box center [481, 309] width 38 height 11
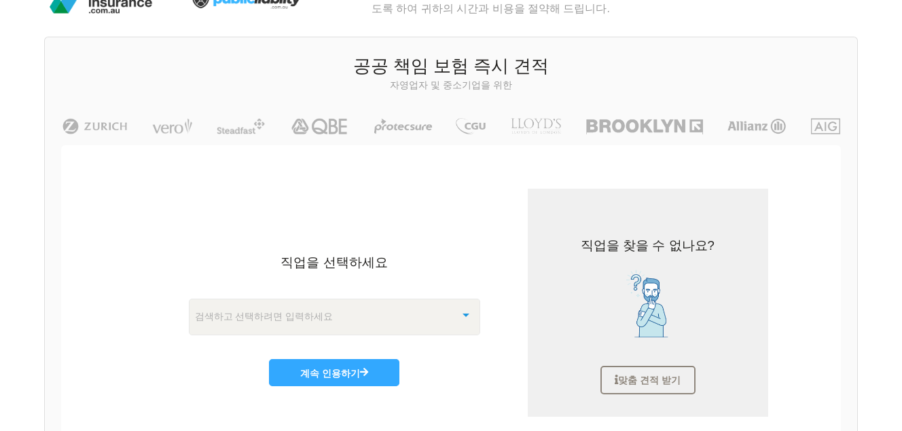
scroll to position [170, 0]
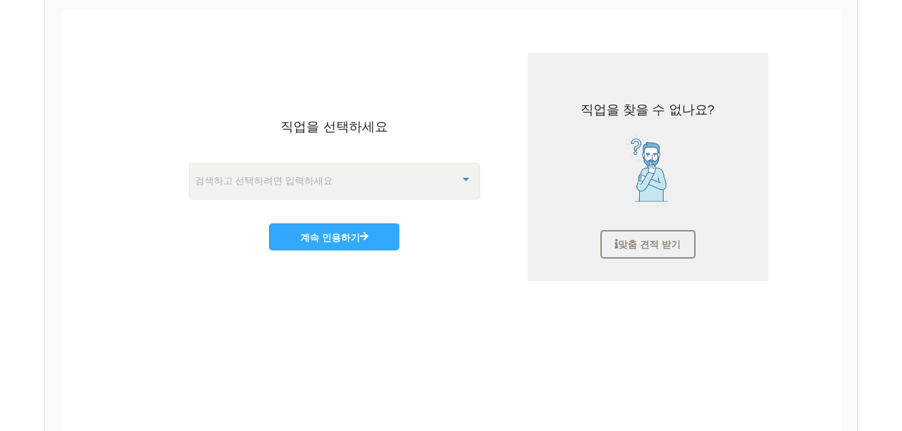
click at [365, 184] on div "검색하고 선택하려면 입력하세요" at bounding box center [334, 181] width 291 height 37
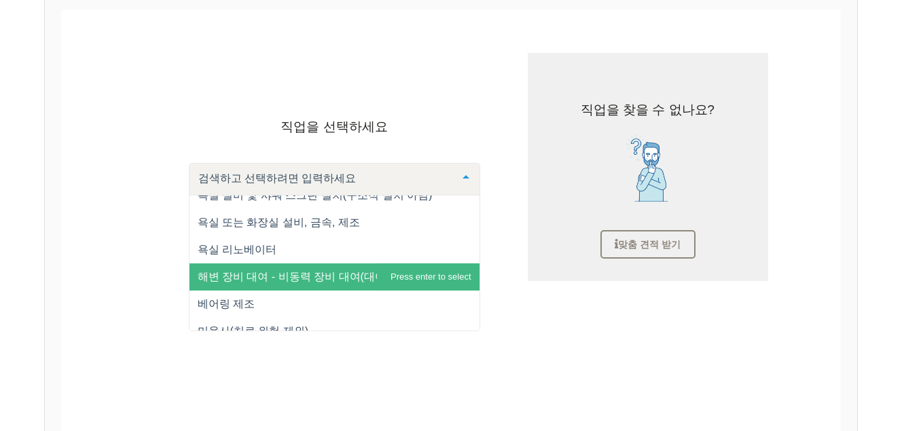
scroll to position [1698, 0]
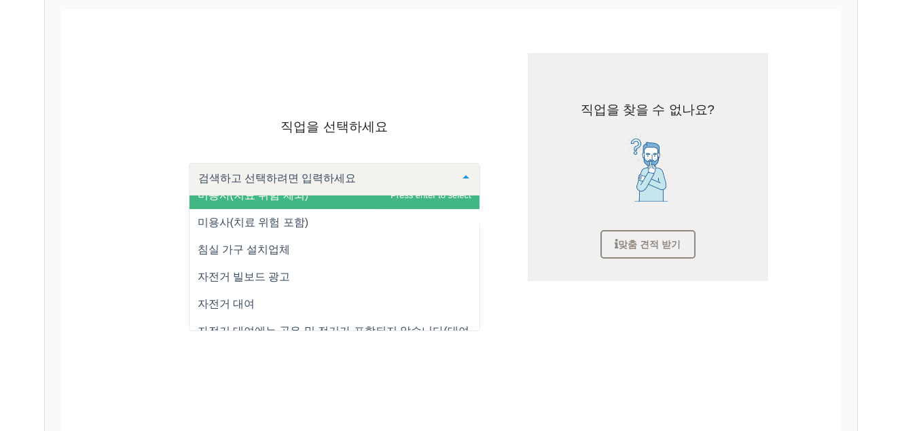
click at [312, 178] on input "text" at bounding box center [323, 179] width 257 height 14
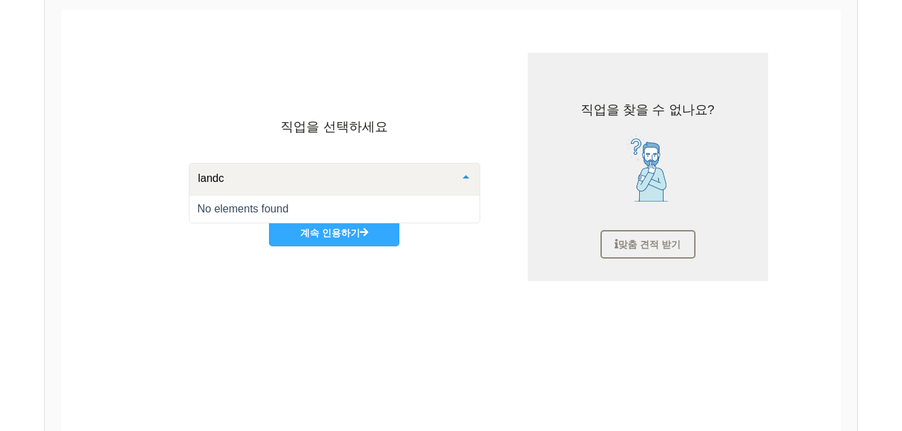
scroll to position [0, 0]
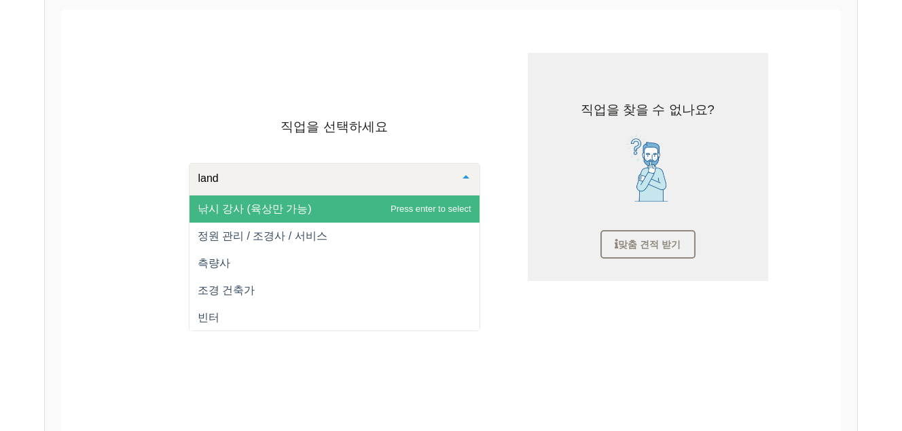
type input "lands"
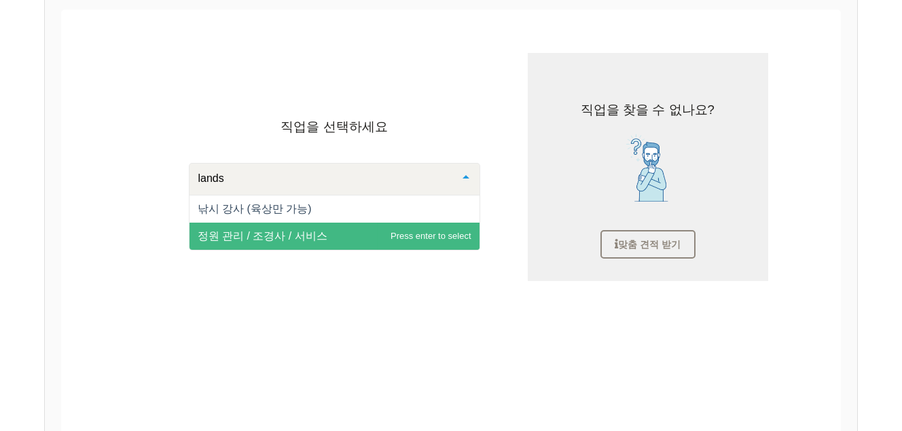
click at [253, 230] on font "정원 관리 / 조경사 / 서비스" at bounding box center [263, 236] width 130 height 12
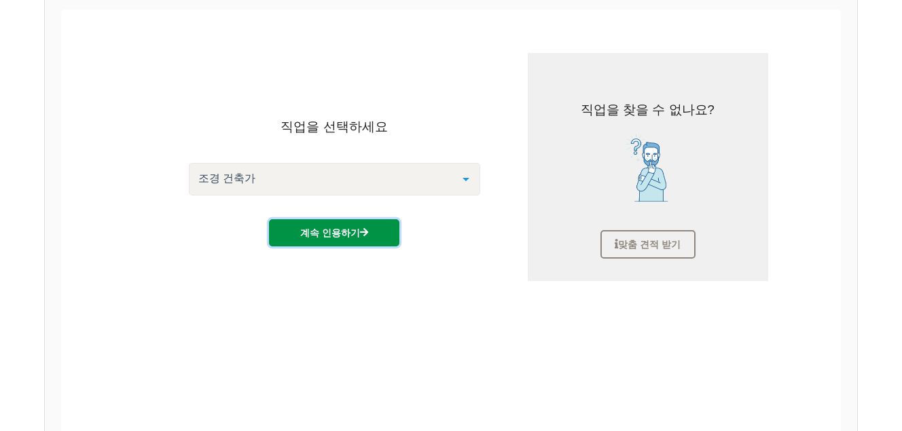
click at [297, 235] on button "계속 인용하기" at bounding box center [334, 232] width 130 height 27
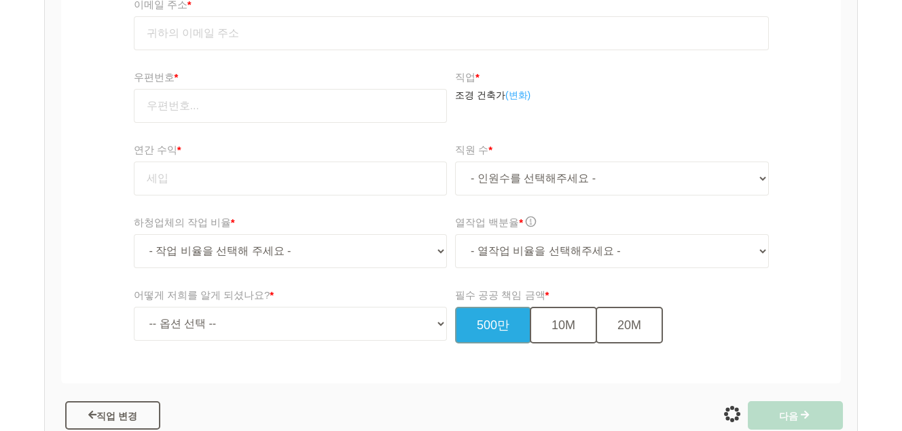
scroll to position [373, 0]
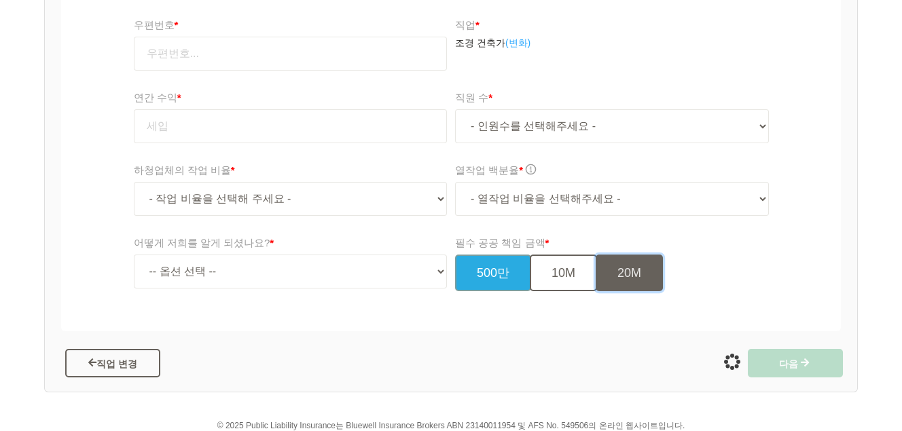
click at [643, 278] on button "20M" at bounding box center [629, 273] width 67 height 37
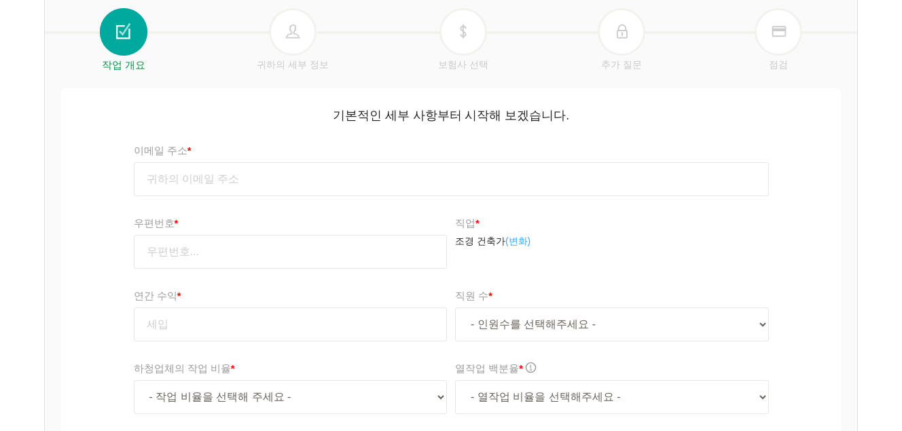
scroll to position [170, 0]
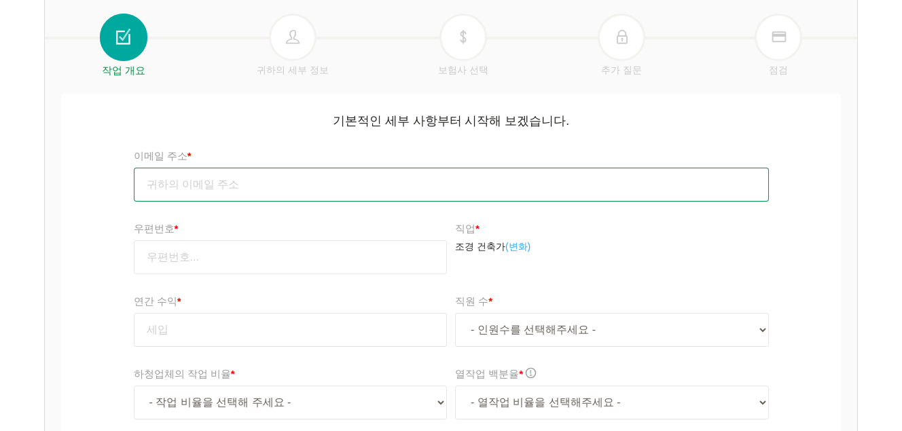
click at [311, 191] on input "email" at bounding box center [451, 185] width 635 height 34
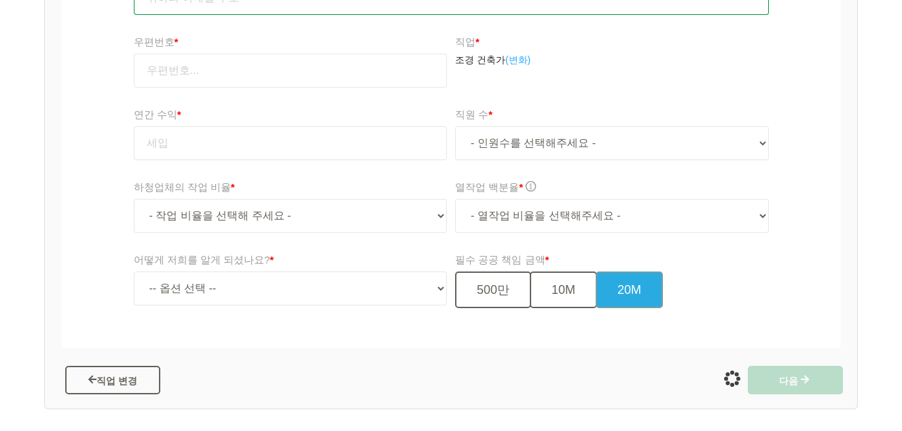
scroll to position [424, 0]
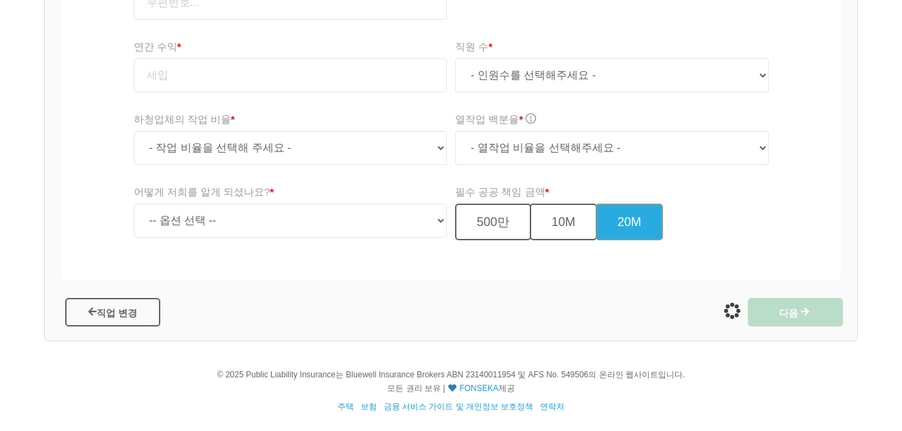
click at [89, 262] on div "기본적인 세부 사항부터 시작해 보겠습니다. 이메일 주소 * 우편번호 * 직업 * 조경 건축가 ( 변화) 연간 수익 * 직원 수 * - 인원수를…" at bounding box center [451, 59] width 780 height 441
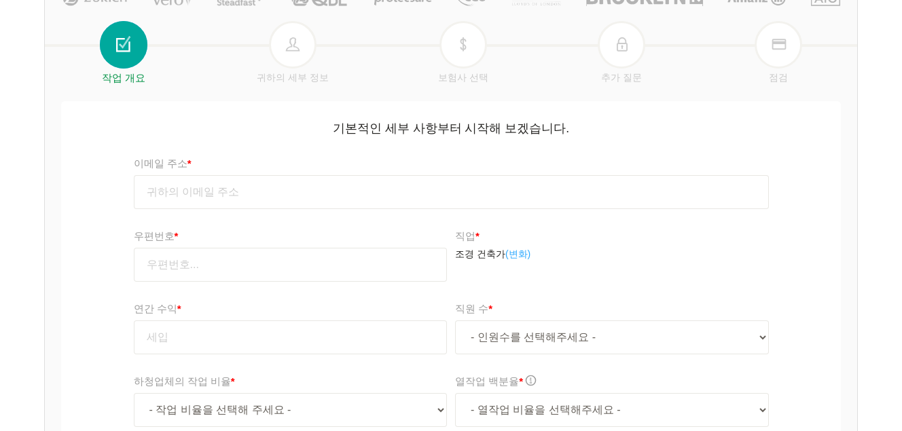
scroll to position [204, 0]
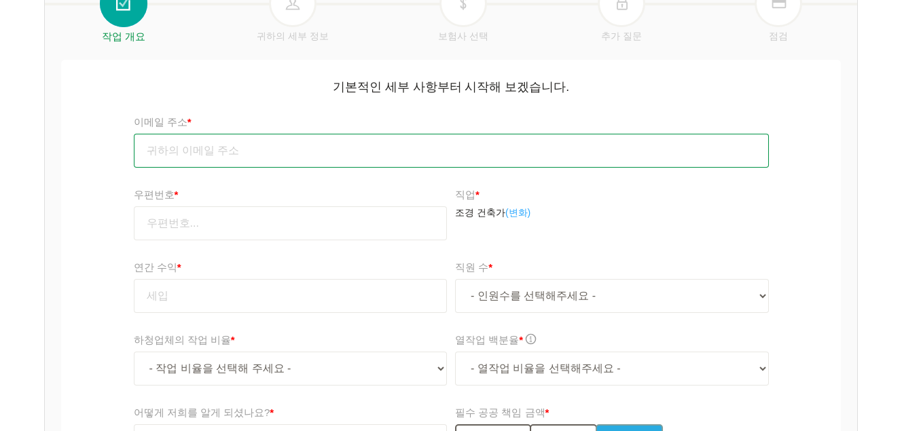
click at [138, 156] on input "email" at bounding box center [451, 151] width 635 height 34
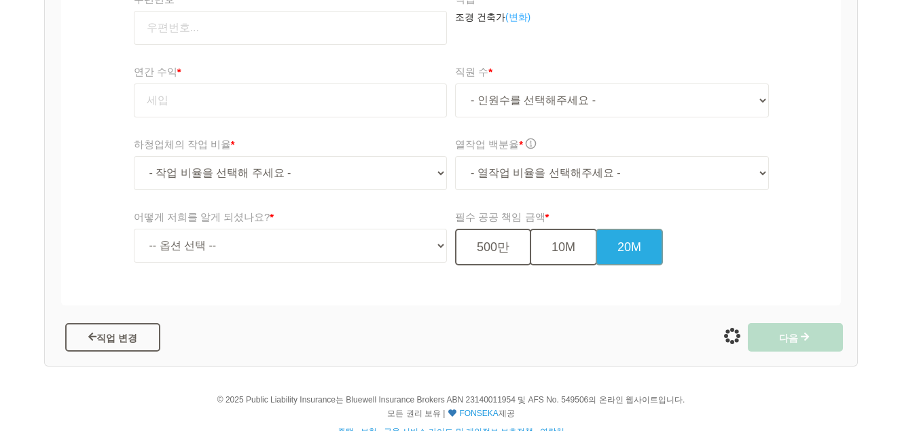
scroll to position [407, 0]
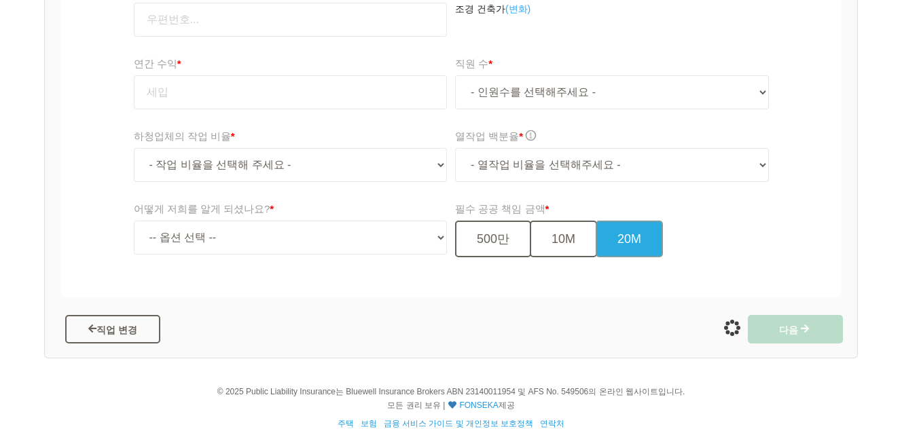
click at [105, 240] on div "어떻게 저희를 알게 되셨나요? * -- 옵션 선택 -- TV 광고 구글 검색 빙 검색 누군가의 추천을 받음 다른 필수 공공 책임 금액 * 50…" at bounding box center [451, 234] width 786 height 75
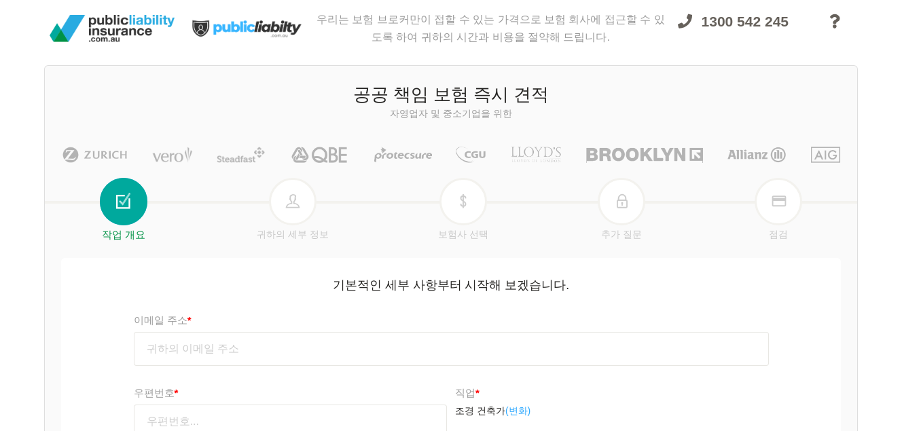
scroll to position [0, 0]
